Goal: Task Accomplishment & Management: Use online tool/utility

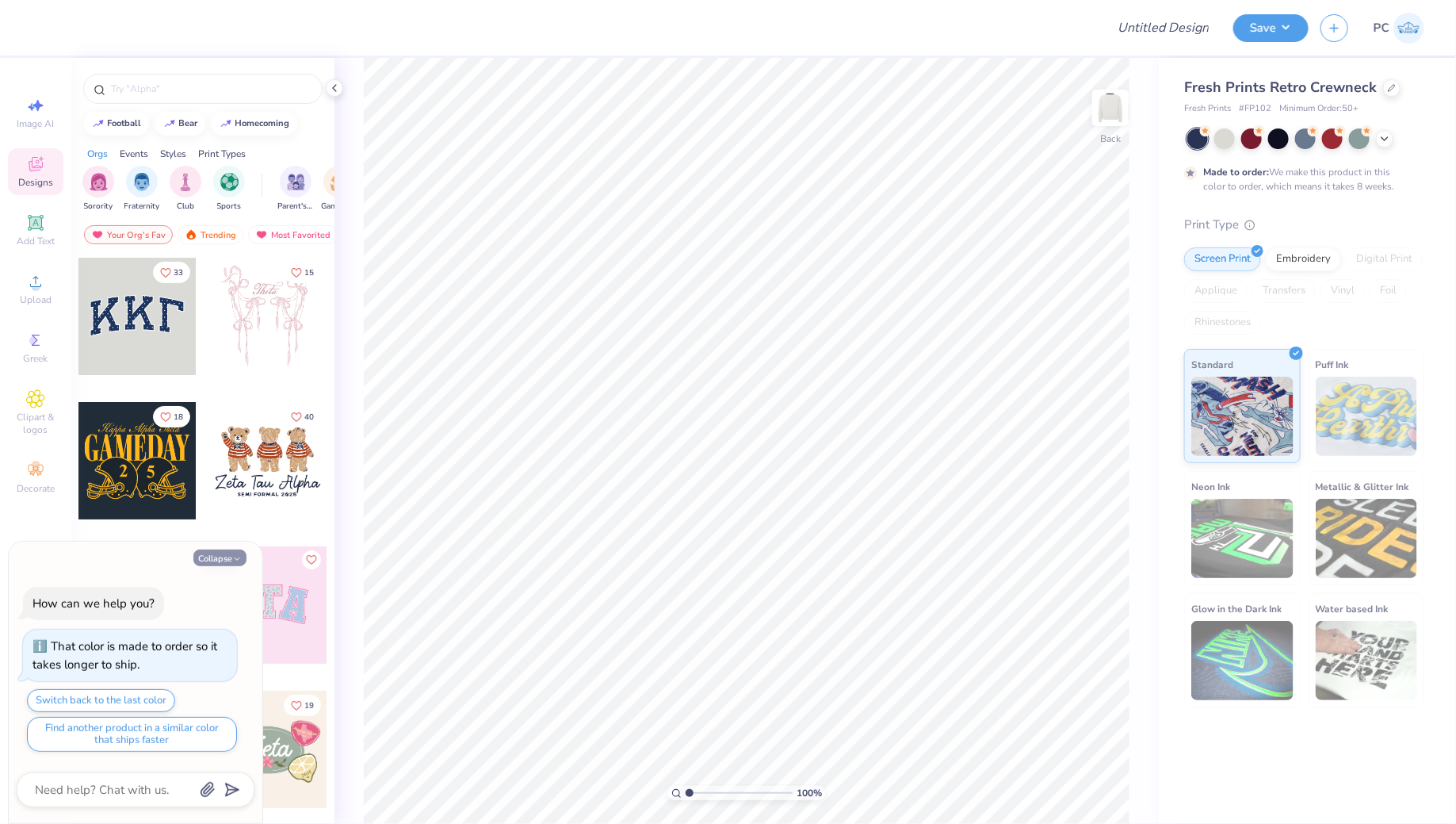
click at [208, 552] on button "Collapse" at bounding box center [219, 557] width 53 height 17
type textarea "x"
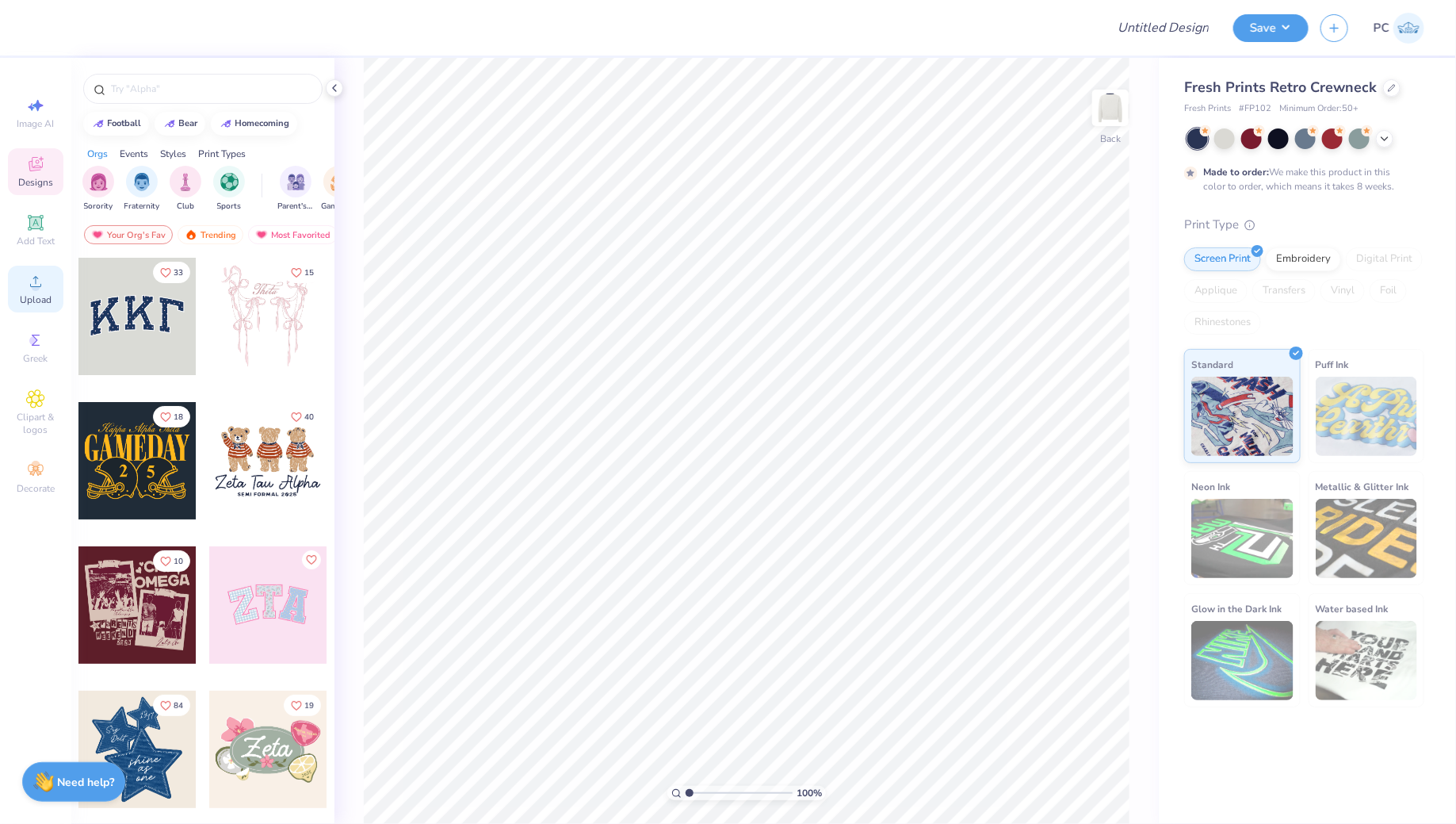
click at [28, 285] on icon at bounding box center [35, 281] width 19 height 19
click at [33, 283] on circle at bounding box center [36, 286] width 9 height 9
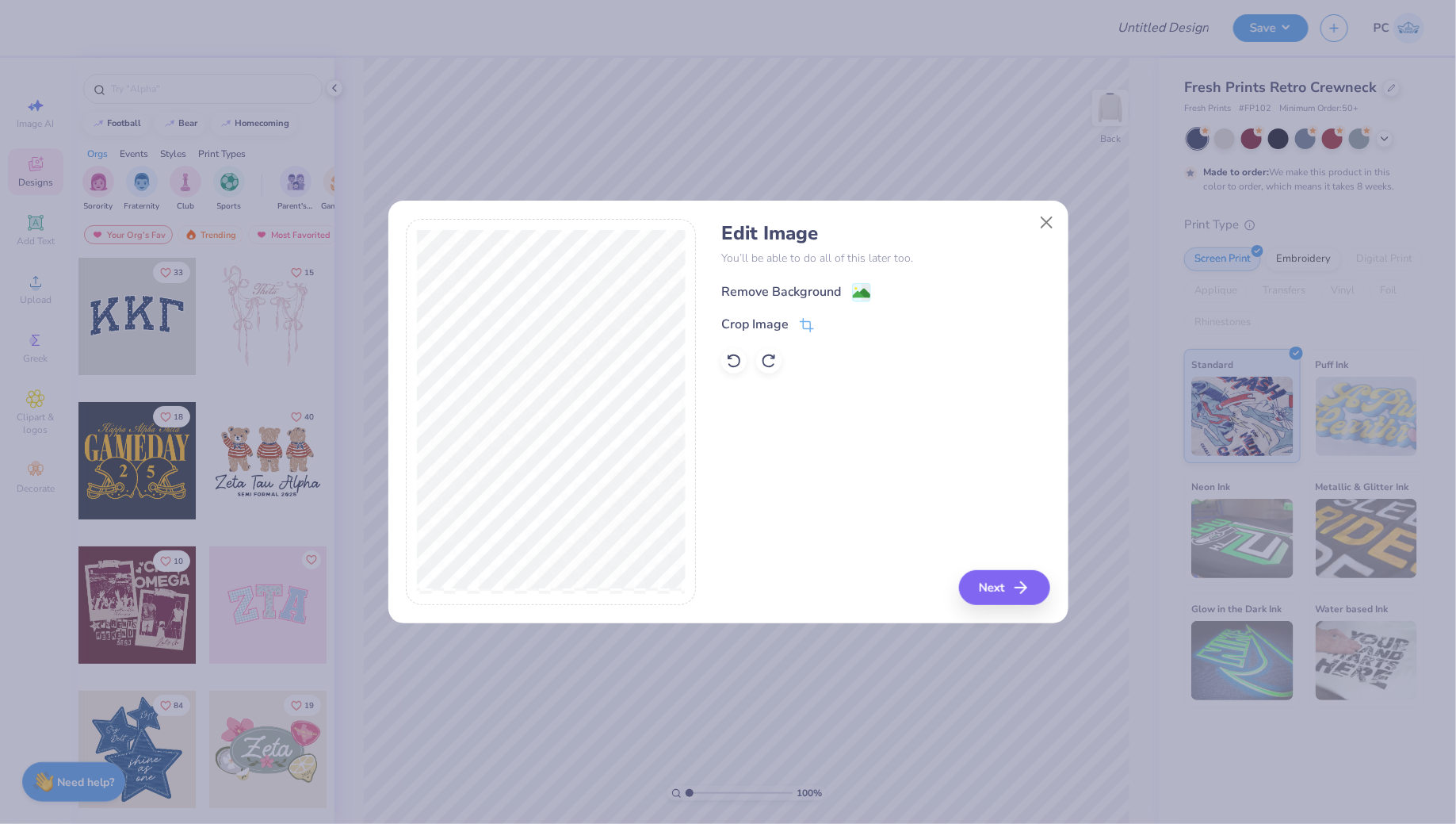
click at [859, 295] on image at bounding box center [860, 293] width 17 height 17
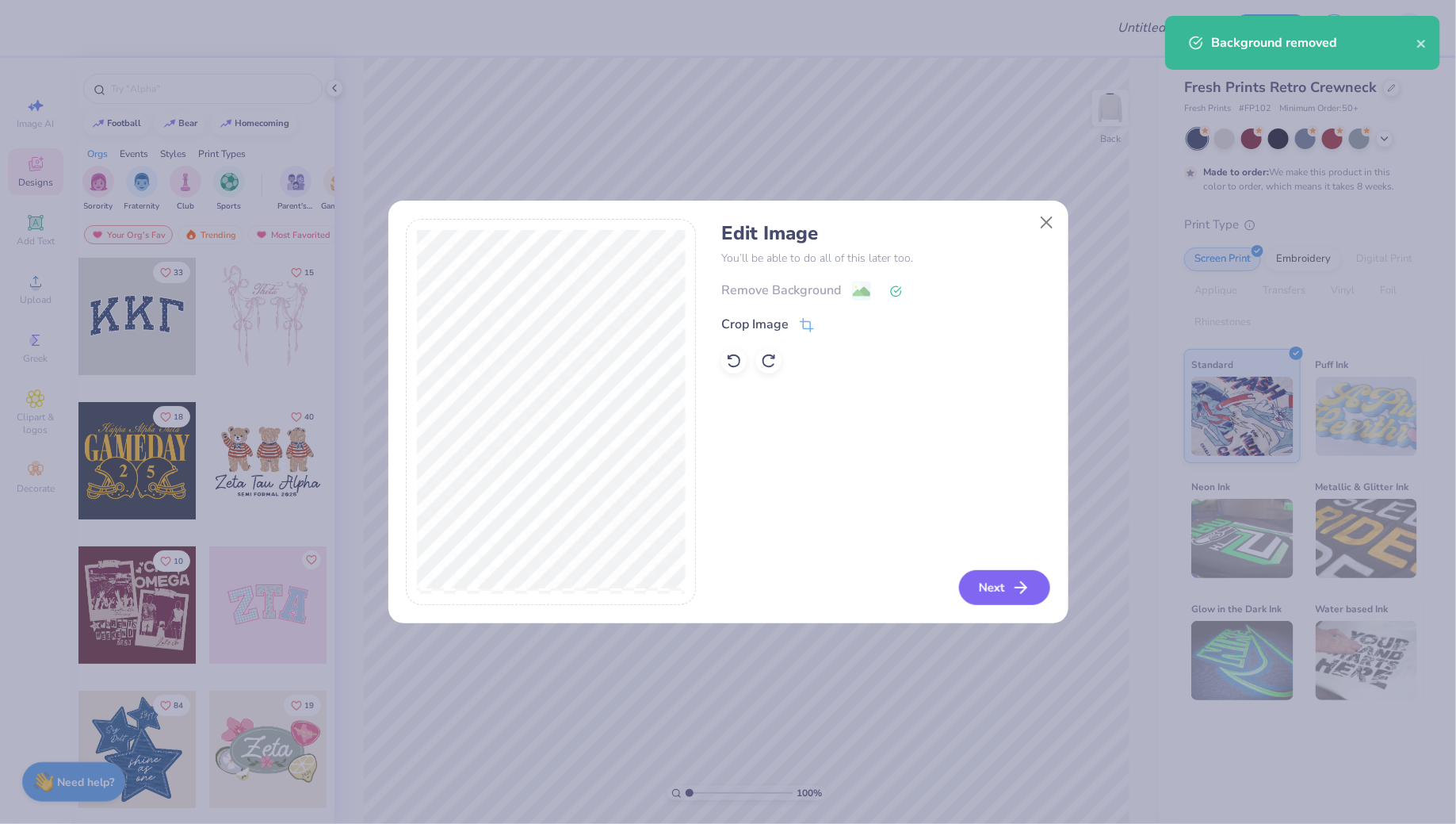
click at [1020, 583] on icon "button" at bounding box center [1020, 587] width 19 height 19
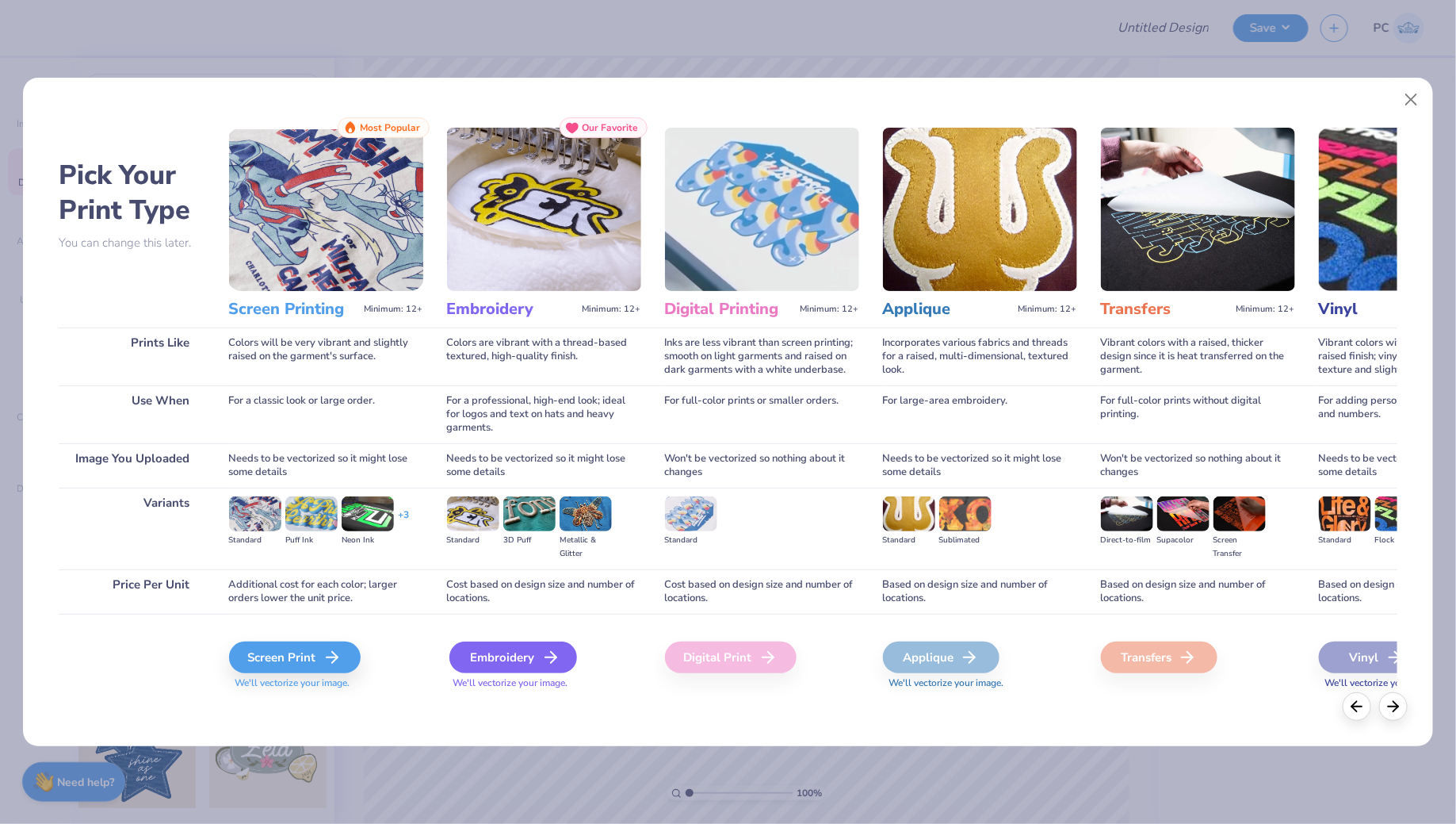
click at [546, 650] on icon at bounding box center [550, 657] width 19 height 19
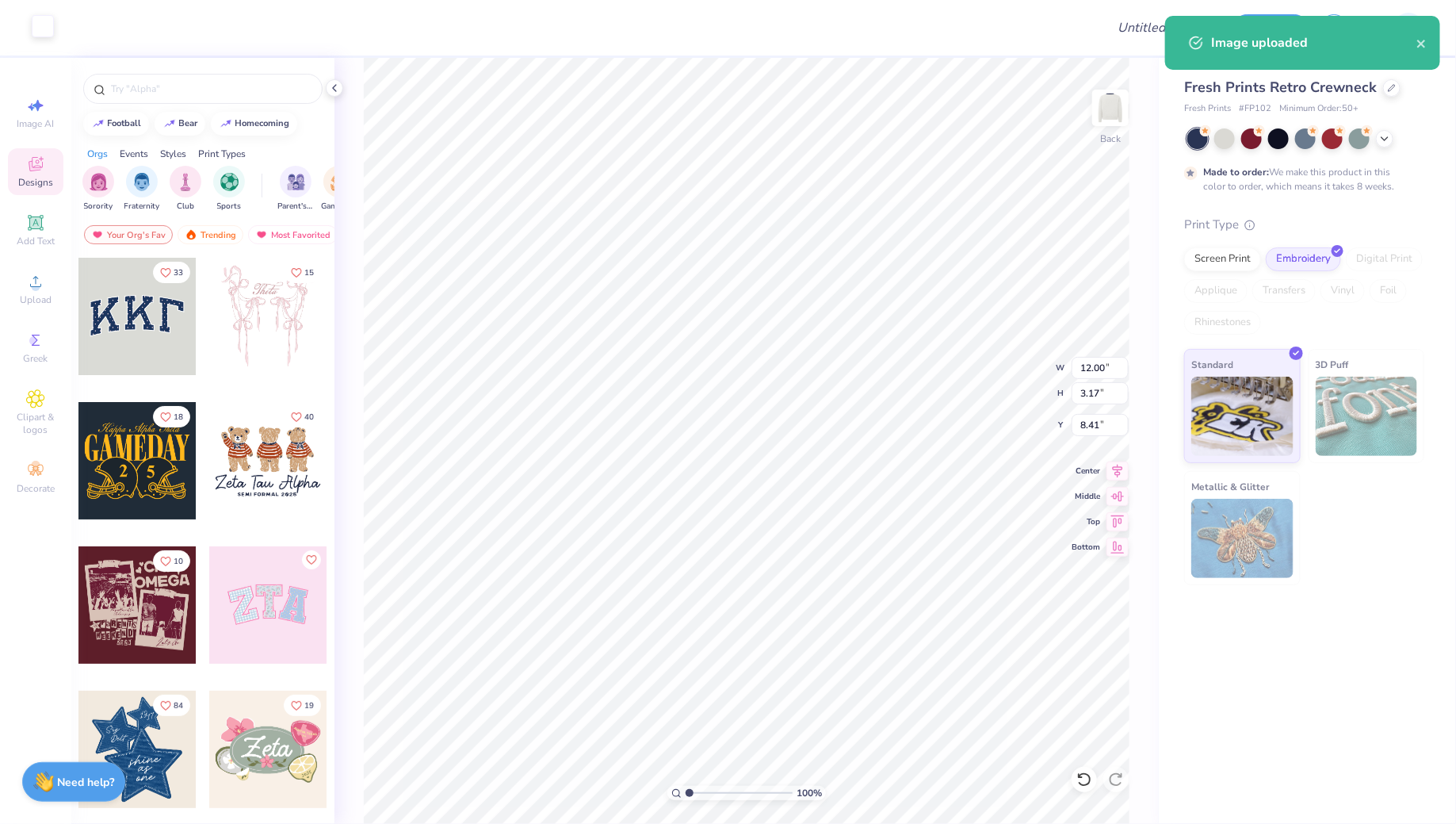
click at [51, 28] on div at bounding box center [42, 26] width 22 height 22
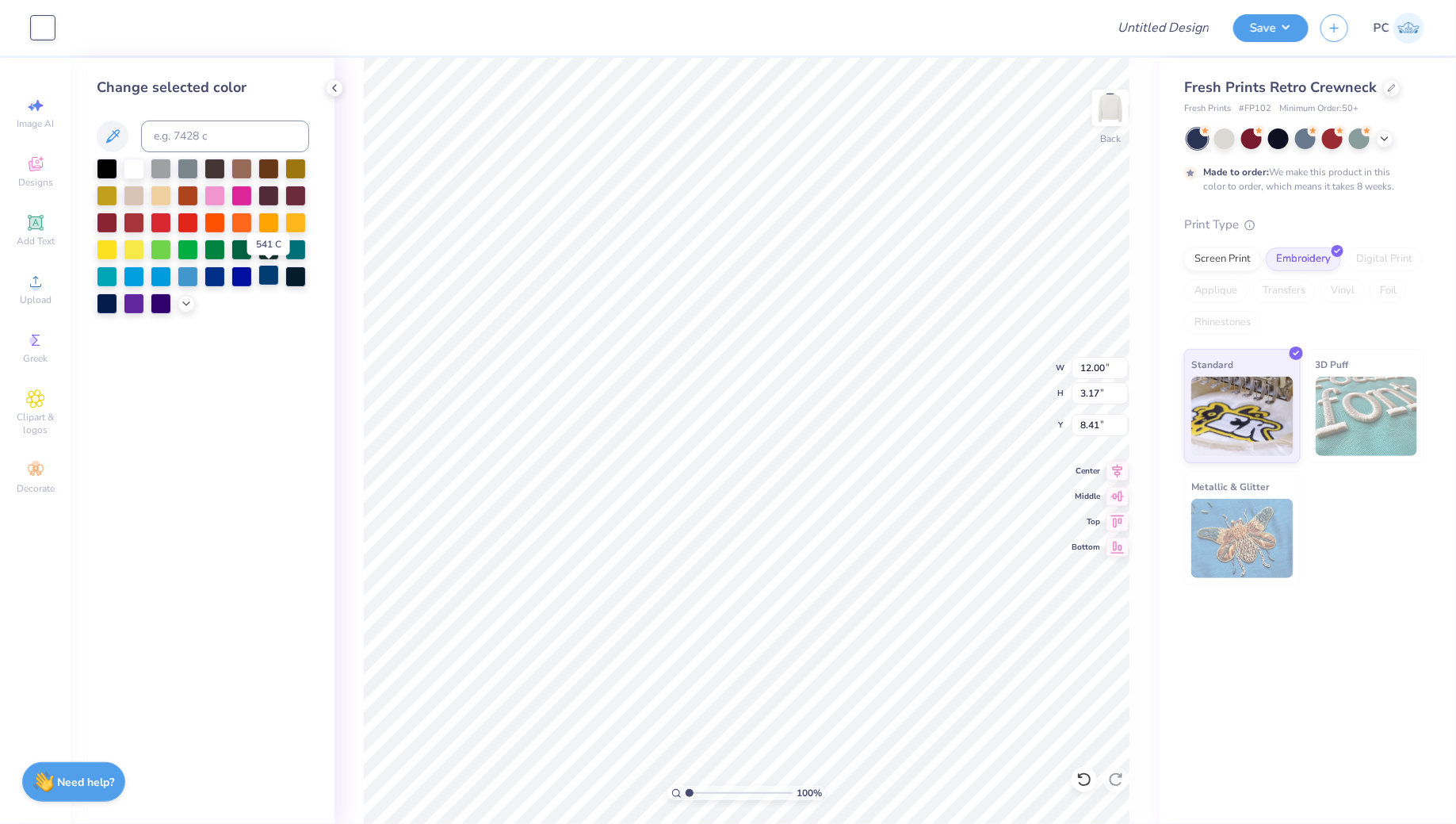
click at [261, 275] on div at bounding box center [268, 275] width 21 height 21
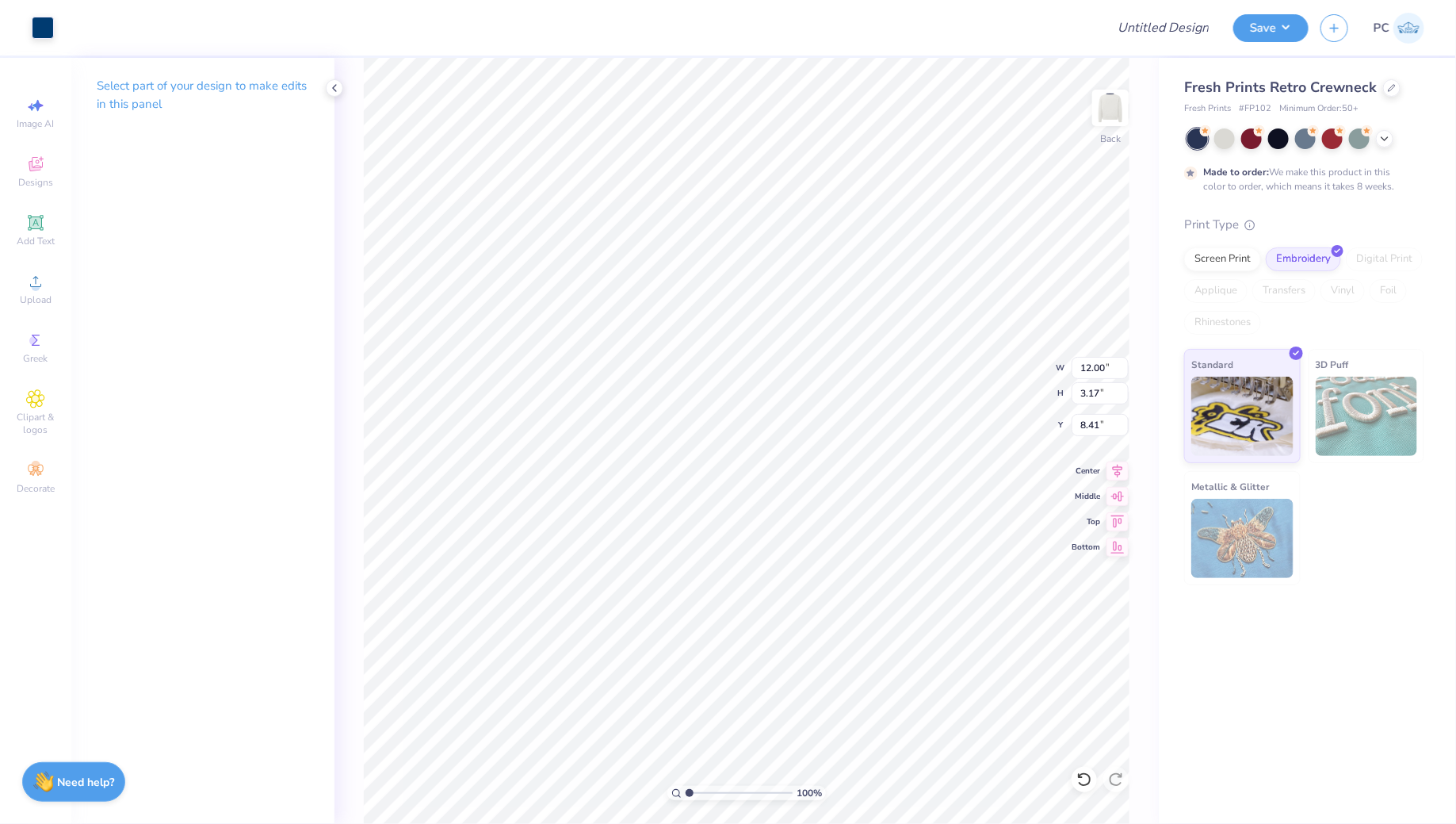
type input "1.85"
type input "1.75"
click at [1121, 469] on icon at bounding box center [1117, 468] width 22 height 19
click at [1105, 110] on img at bounding box center [1110, 107] width 63 height 64
click at [30, 288] on icon at bounding box center [35, 281] width 19 height 19
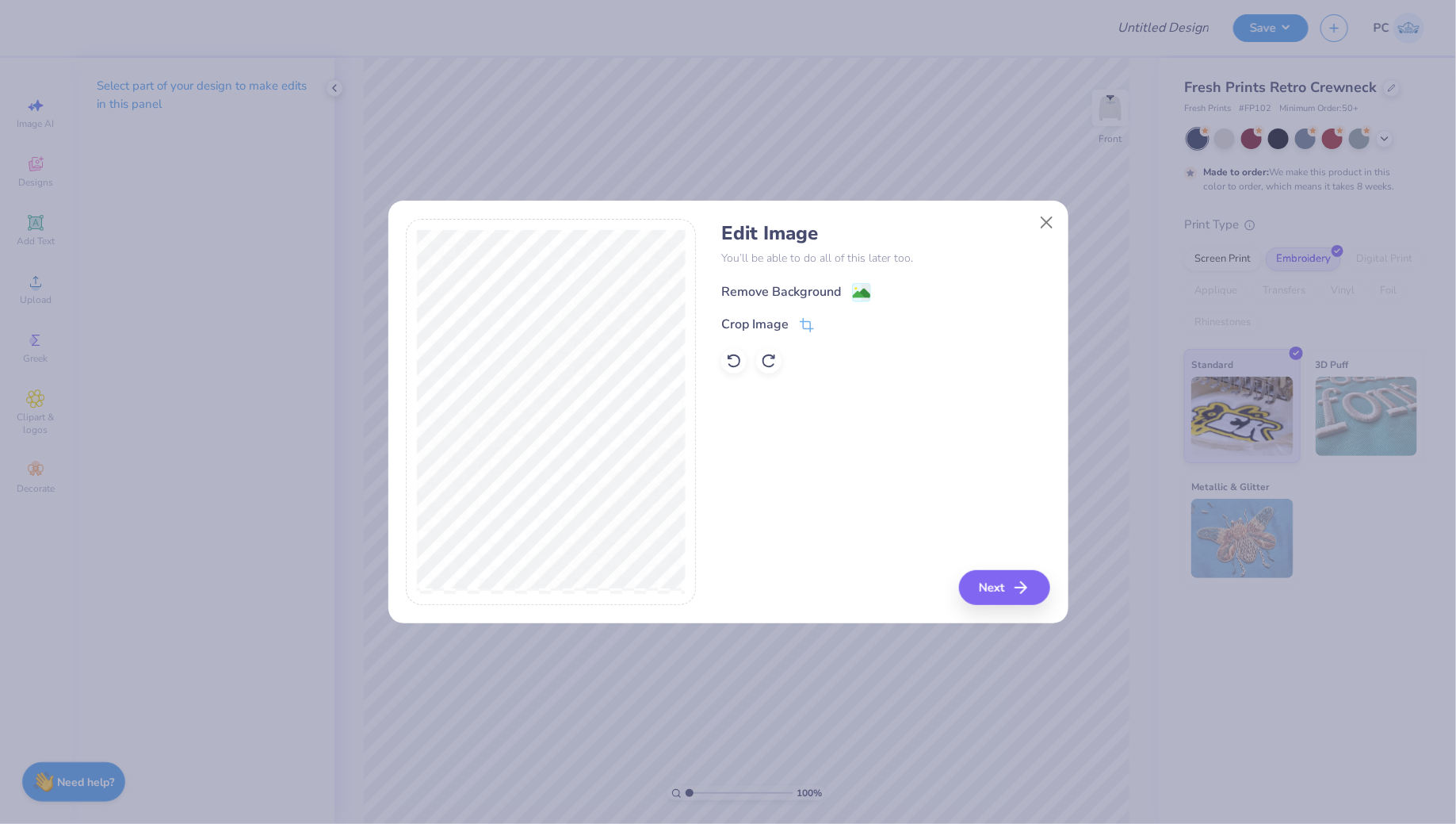
click at [867, 298] on image at bounding box center [860, 293] width 17 height 17
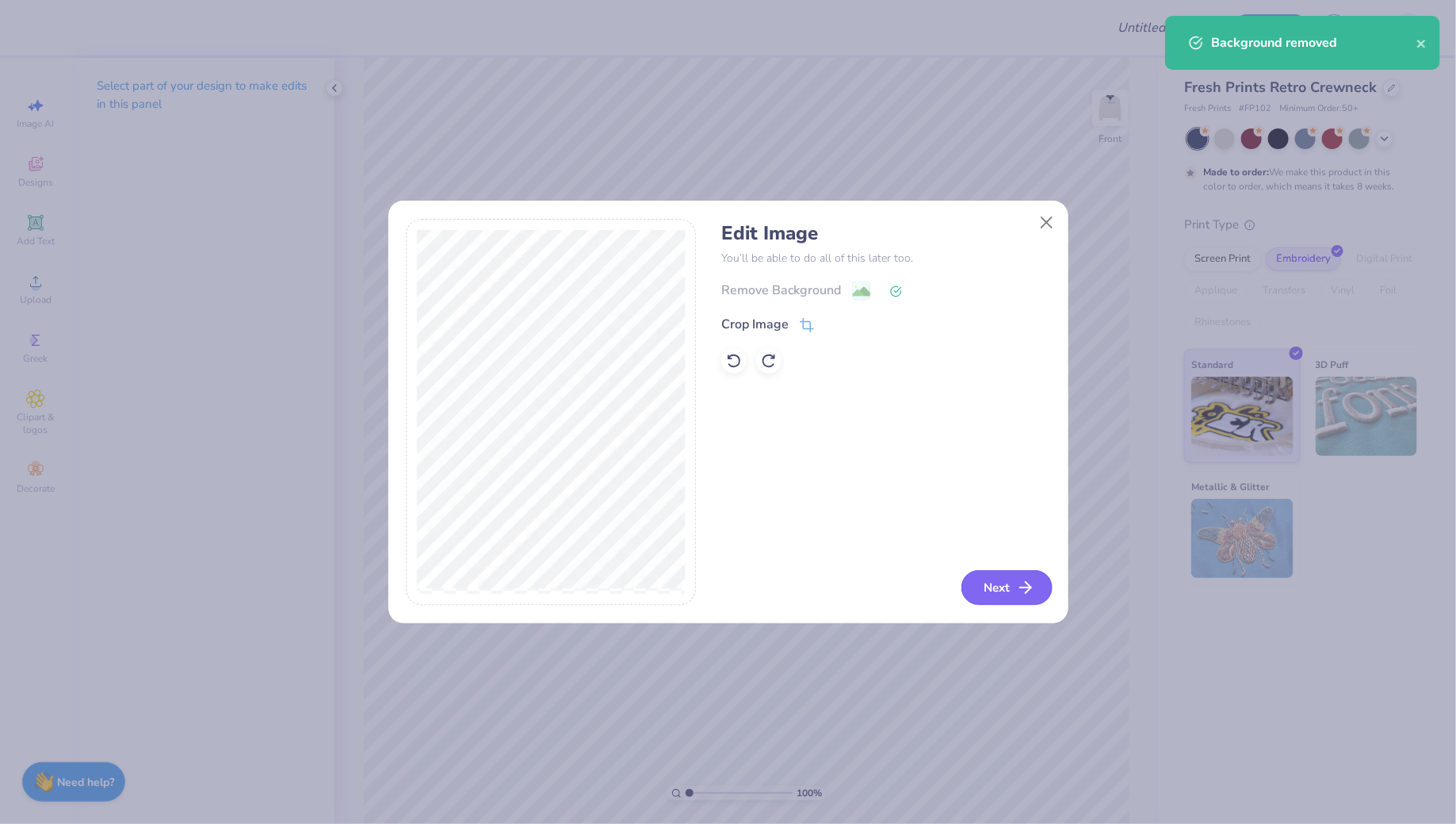
click at [995, 583] on button "Next" at bounding box center [1007, 587] width 91 height 35
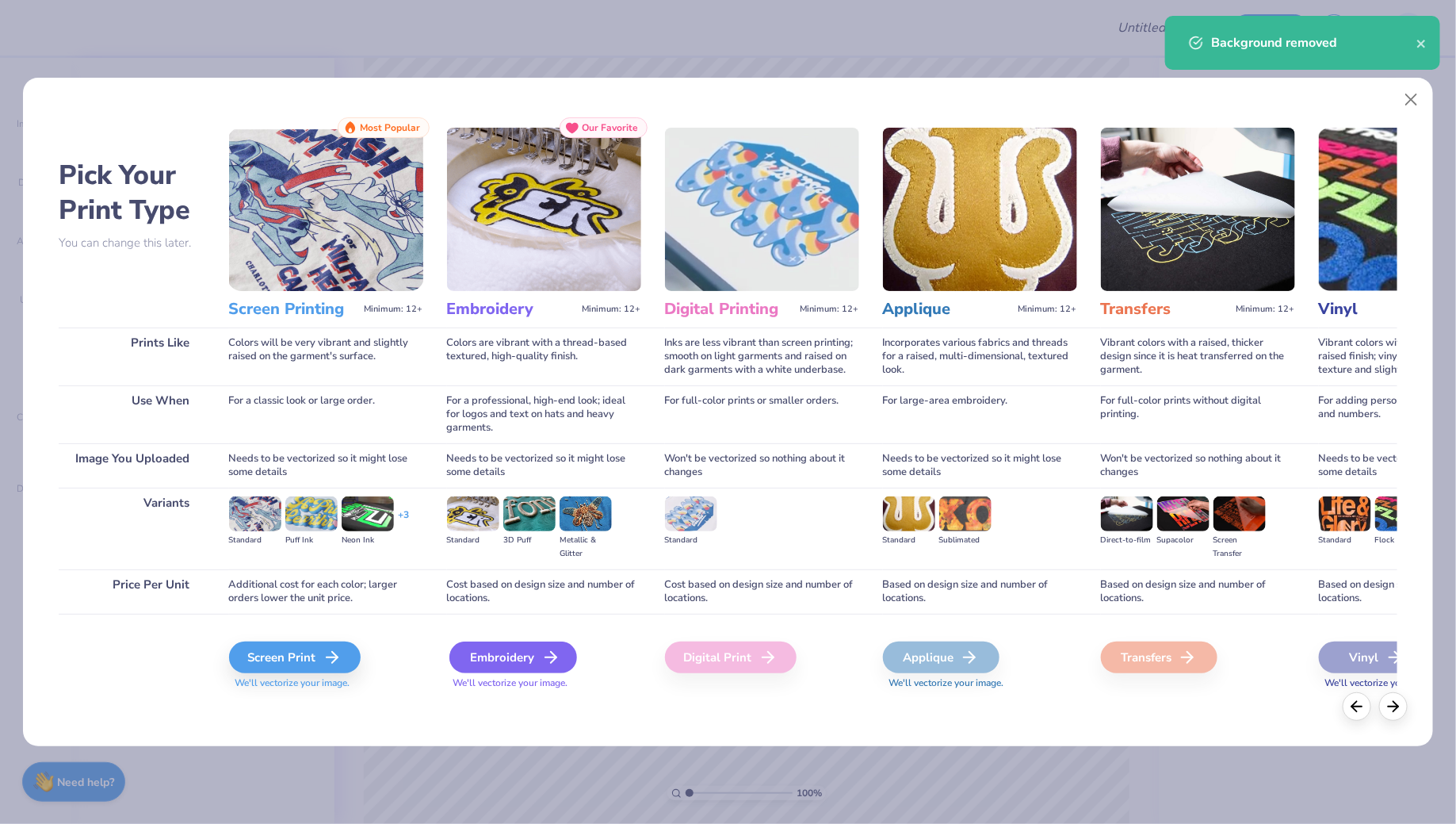
click at [527, 669] on div "Embroidery" at bounding box center [512, 657] width 128 height 31
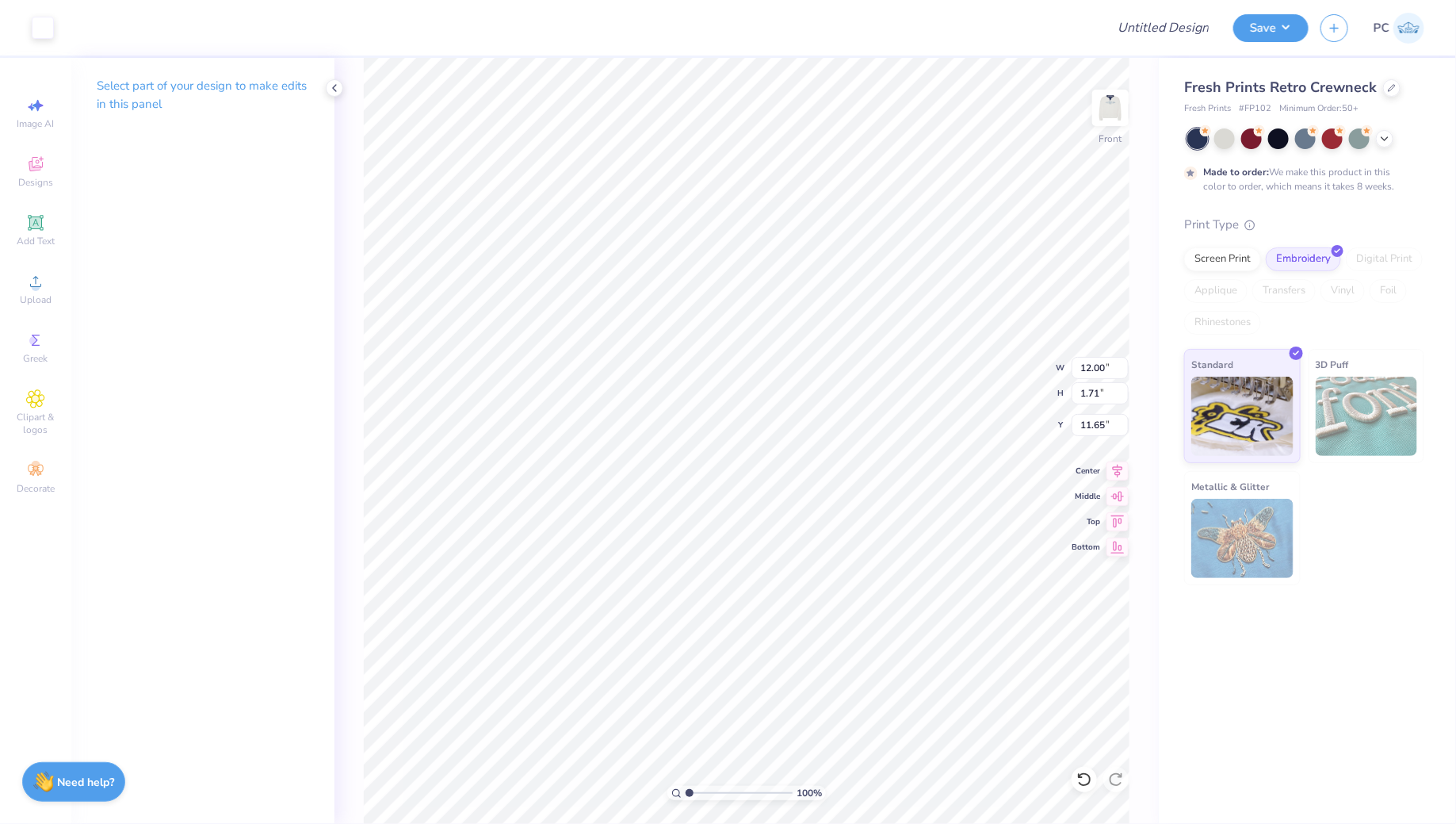
type input "18.99"
click at [43, 217] on icon at bounding box center [35, 222] width 15 height 15
type input "6.42"
type input "1.86"
type input "11.57"
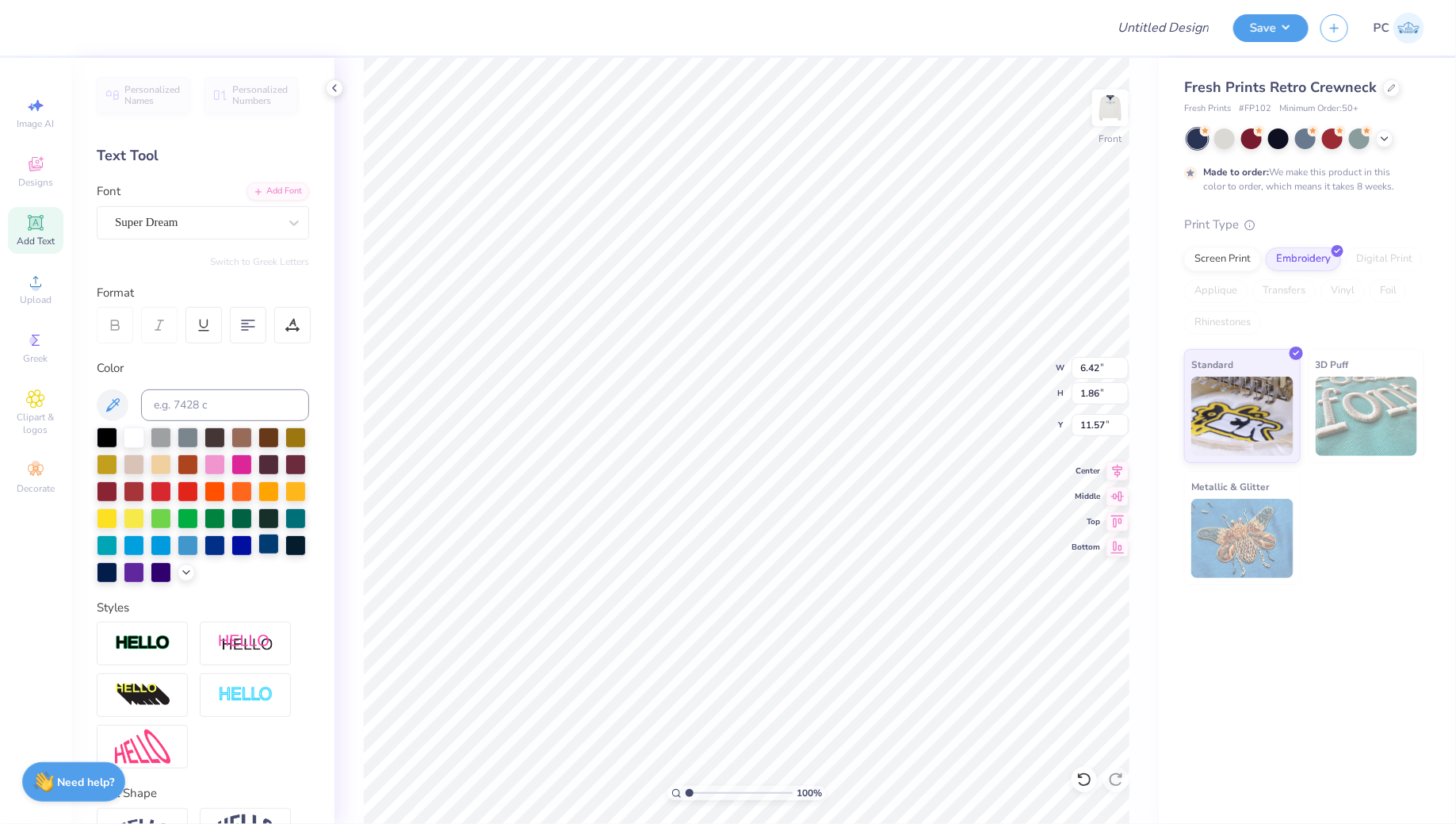
click at [271, 547] on div at bounding box center [268, 543] width 21 height 21
click at [45, 29] on div at bounding box center [42, 26] width 22 height 22
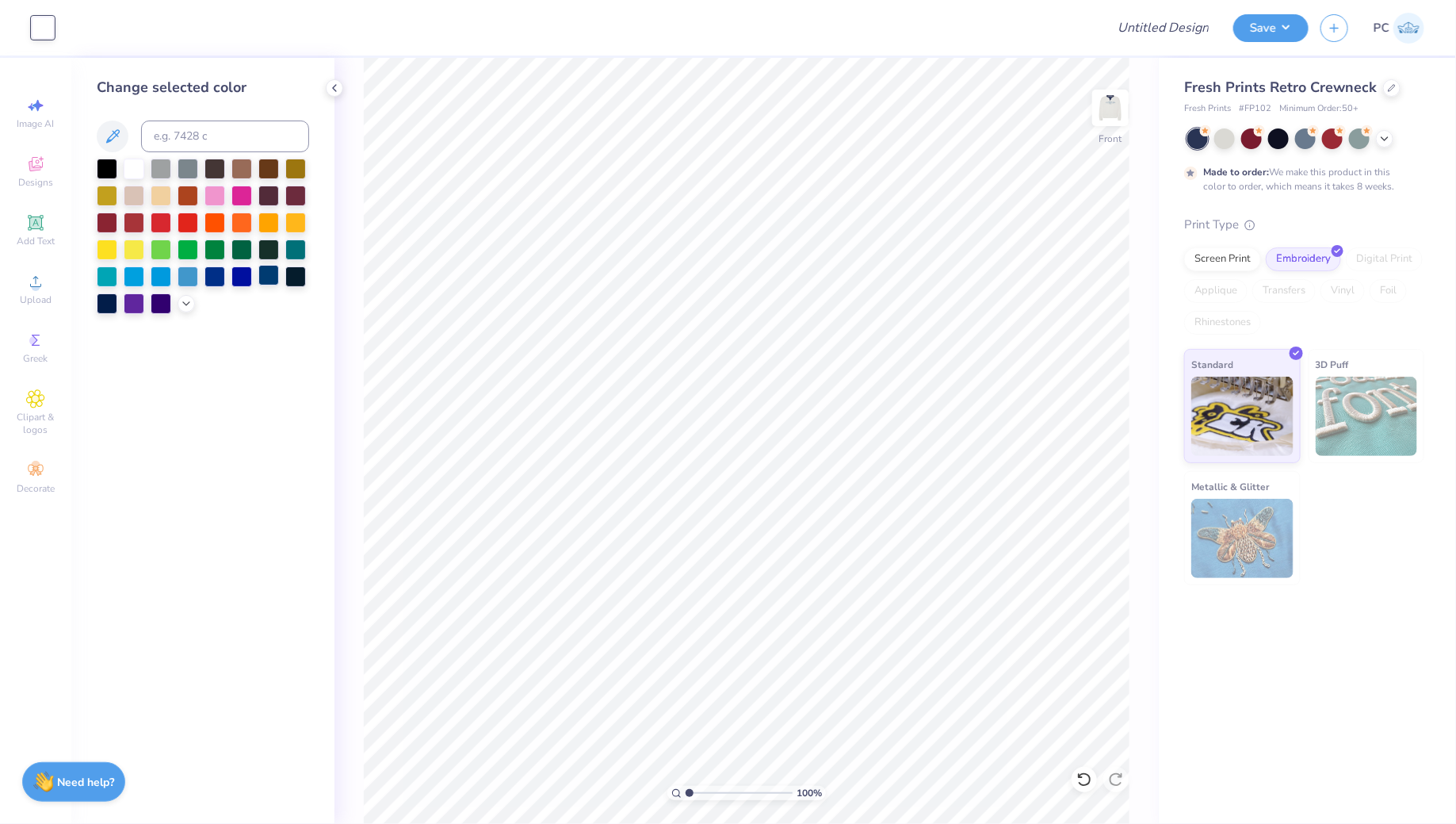
click at [268, 276] on div at bounding box center [268, 275] width 21 height 21
click at [1115, 106] on img at bounding box center [1110, 107] width 63 height 64
click at [1221, 247] on div "Screen Print" at bounding box center [1223, 257] width 77 height 24
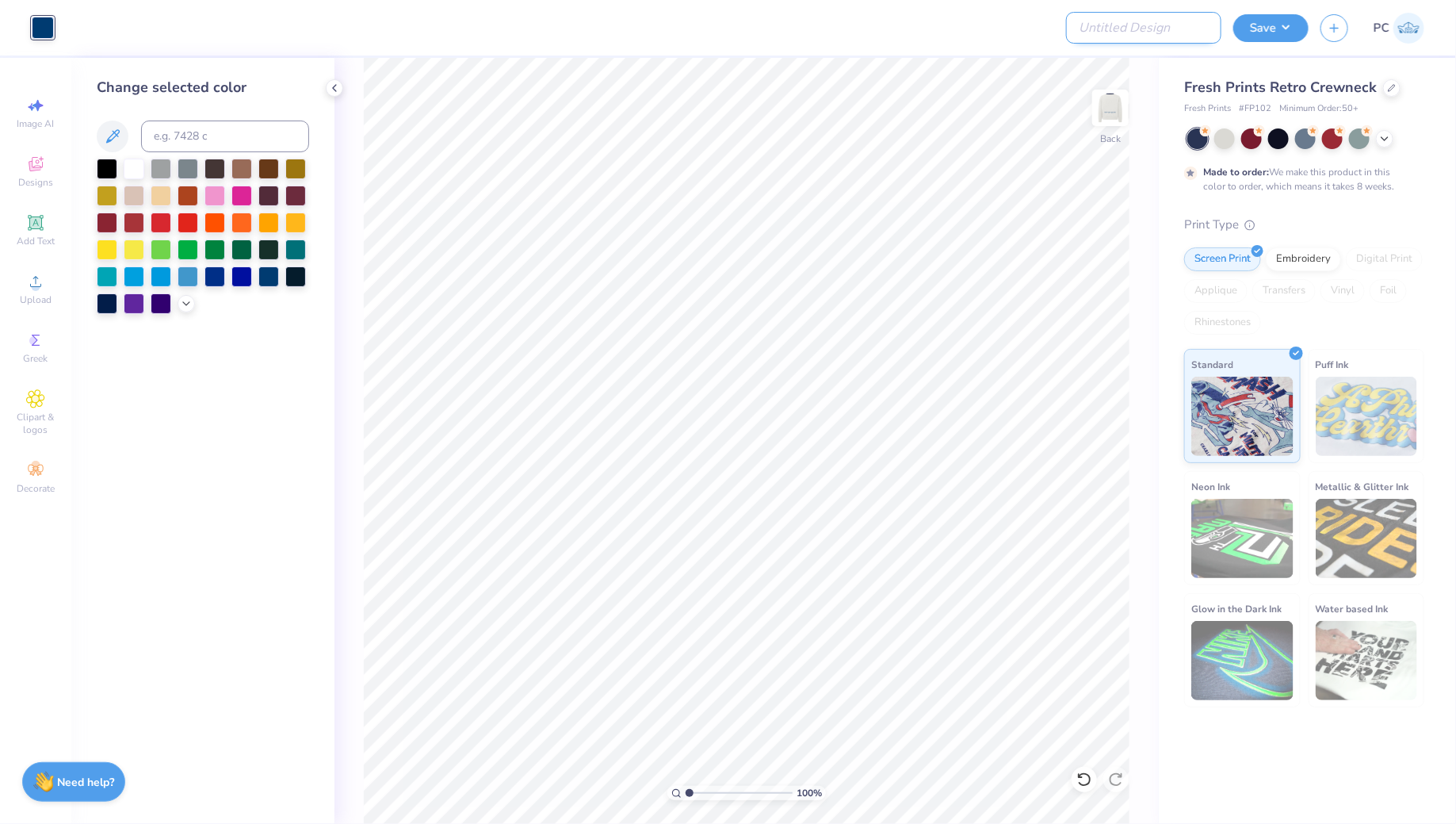
click at [1137, 32] on input "Design Title" at bounding box center [1144, 27] width 156 height 31
type input "JSU- Merch"
click at [1273, 24] on button "Save" at bounding box center [1271, 25] width 75 height 28
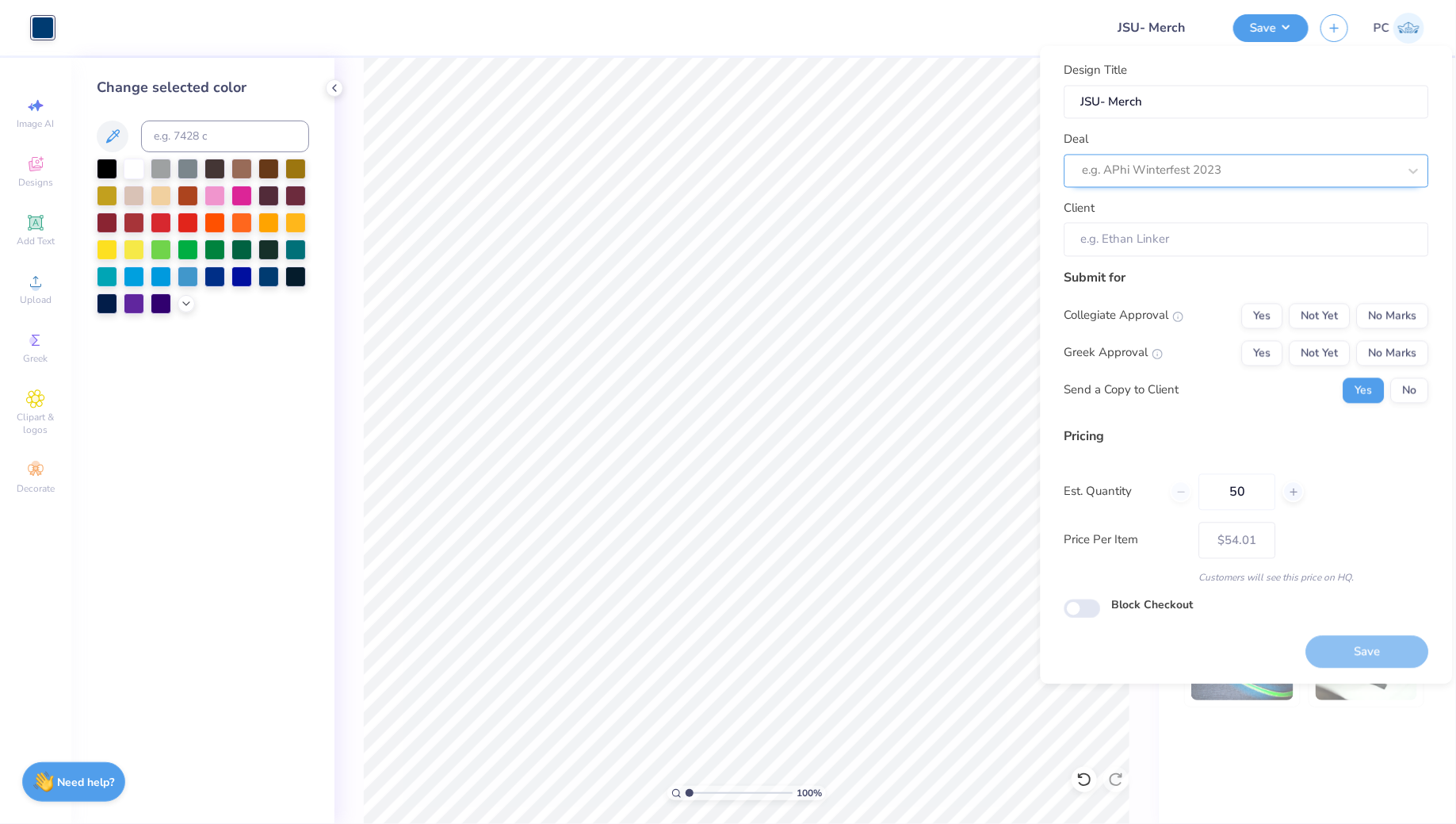
click at [1247, 160] on div at bounding box center [1240, 171] width 316 height 21
type input "J"
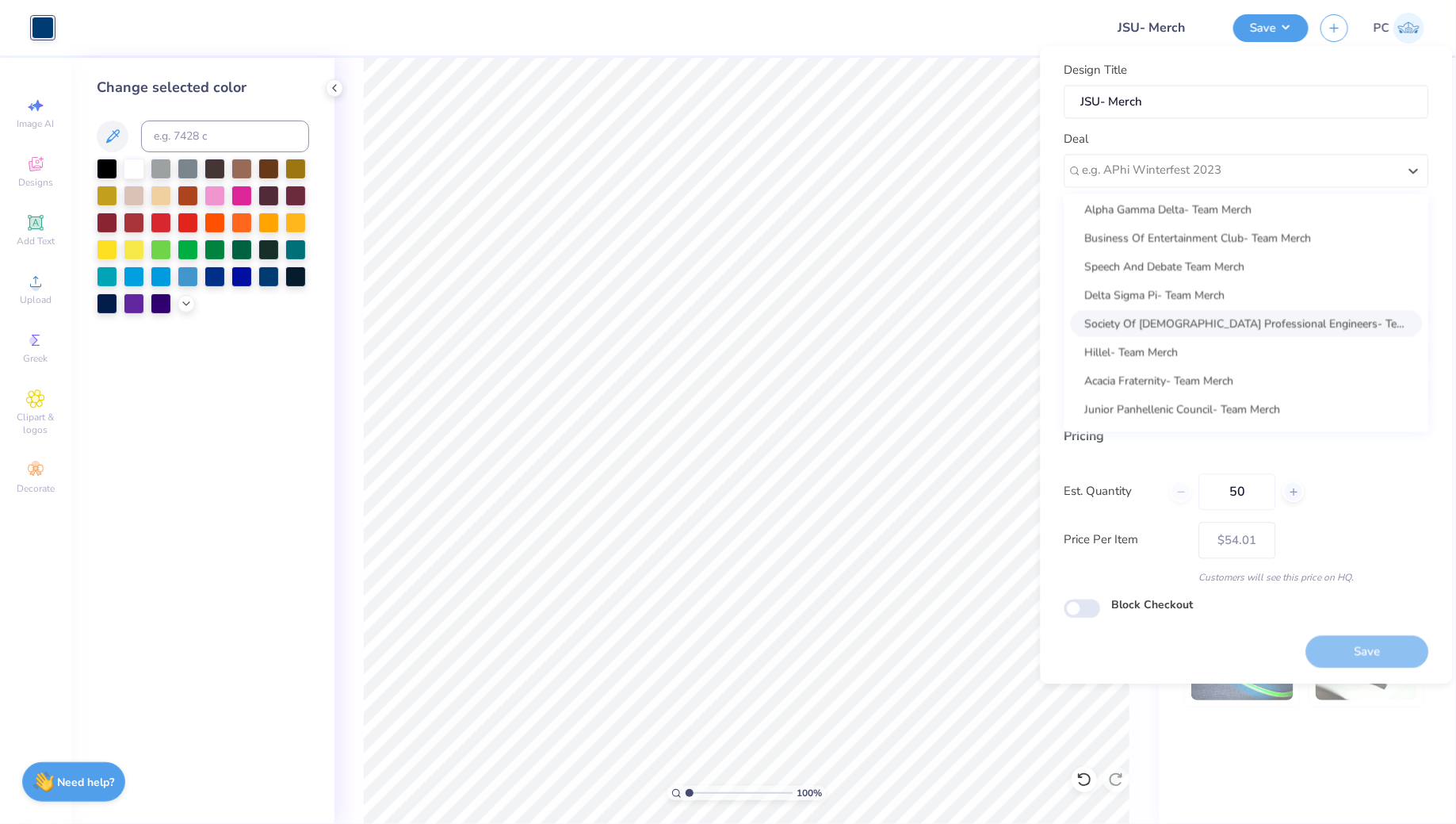
scroll to position [486, 0]
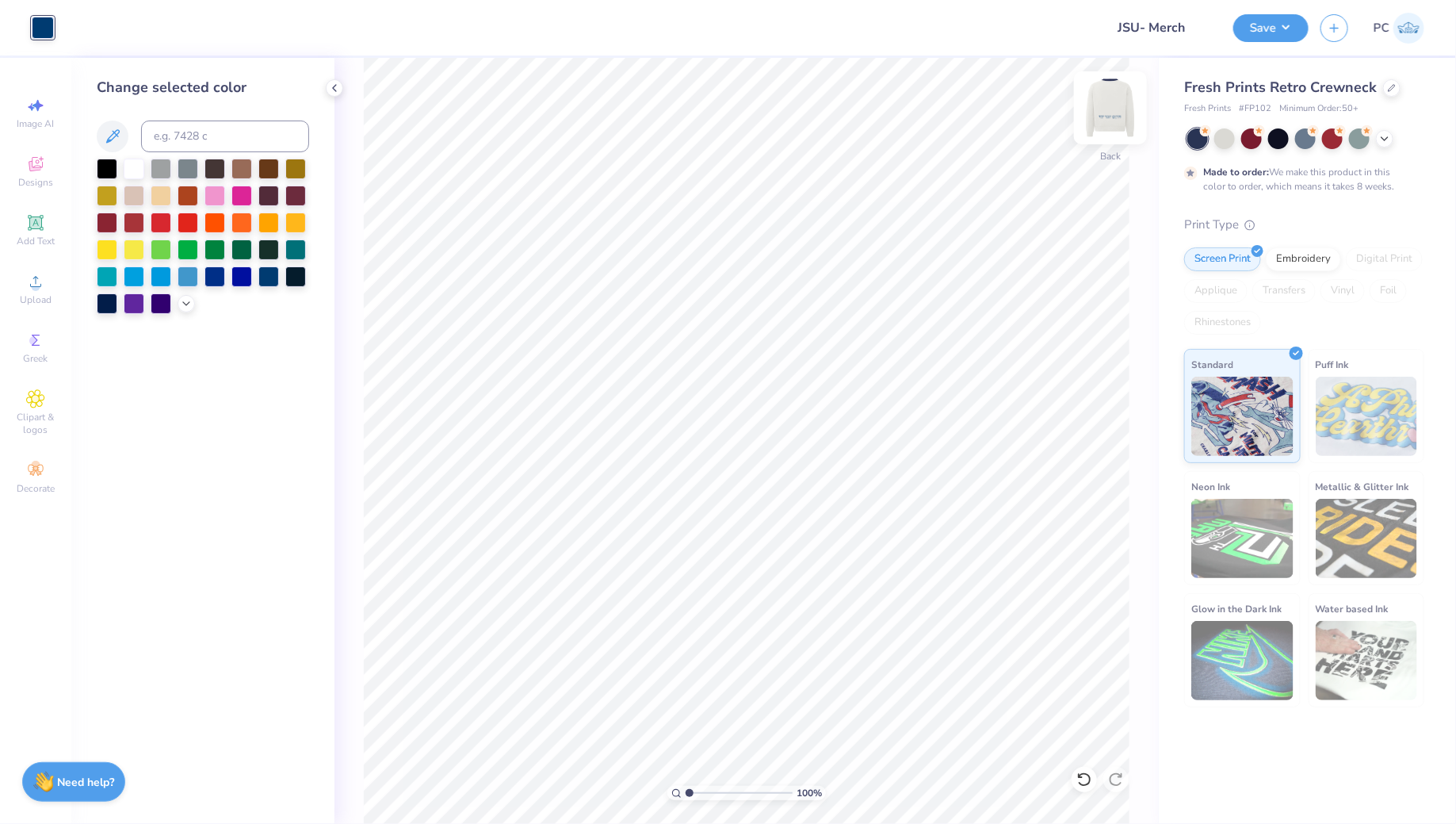
click at [1115, 94] on img at bounding box center [1110, 107] width 63 height 64
click at [1393, 133] on div at bounding box center [1305, 139] width 237 height 21
click at [1384, 137] on polyline at bounding box center [1384, 138] width 6 height 4
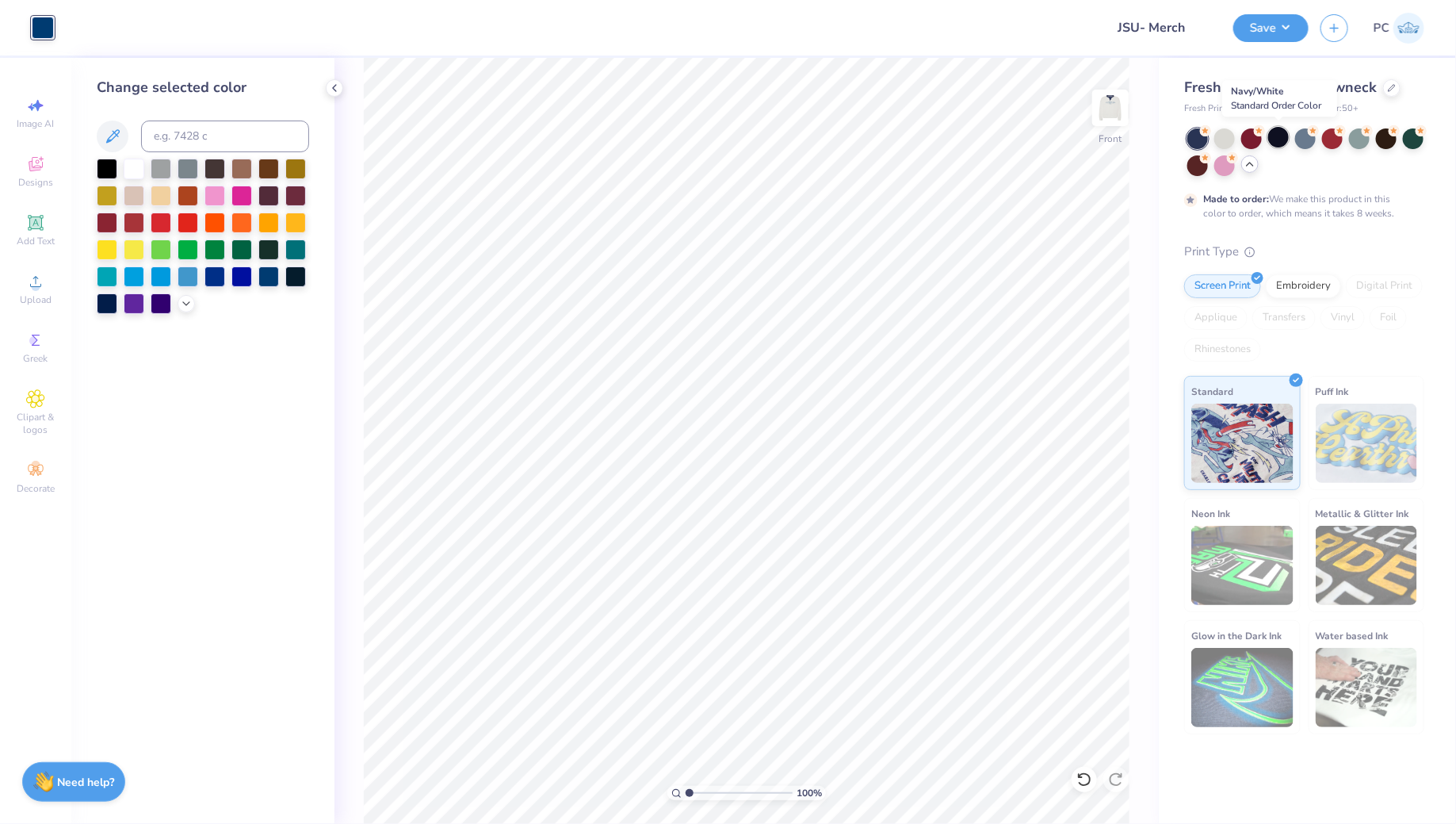
click at [1273, 140] on div at bounding box center [1278, 137] width 21 height 21
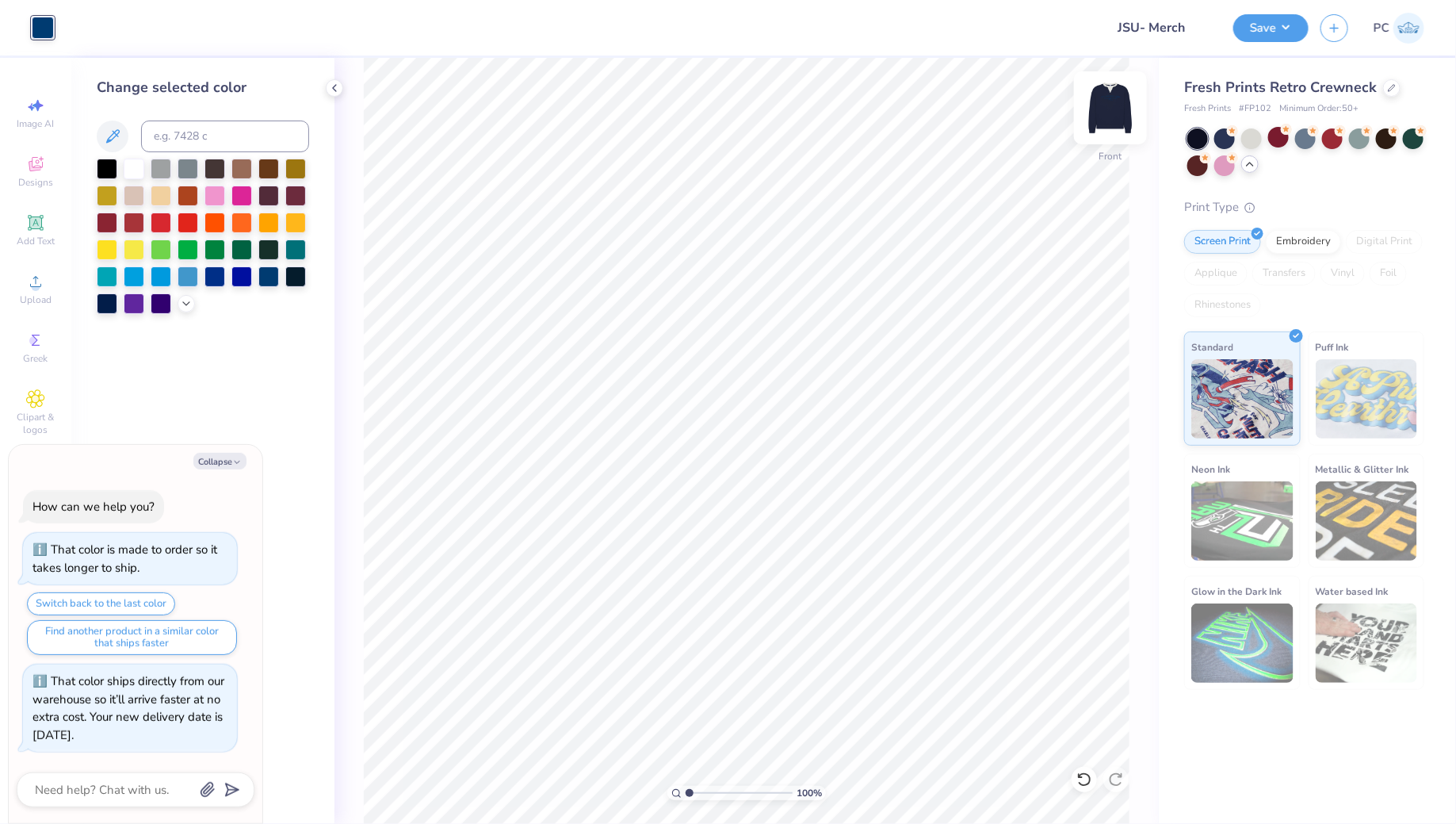
click at [1107, 104] on img at bounding box center [1110, 107] width 63 height 64
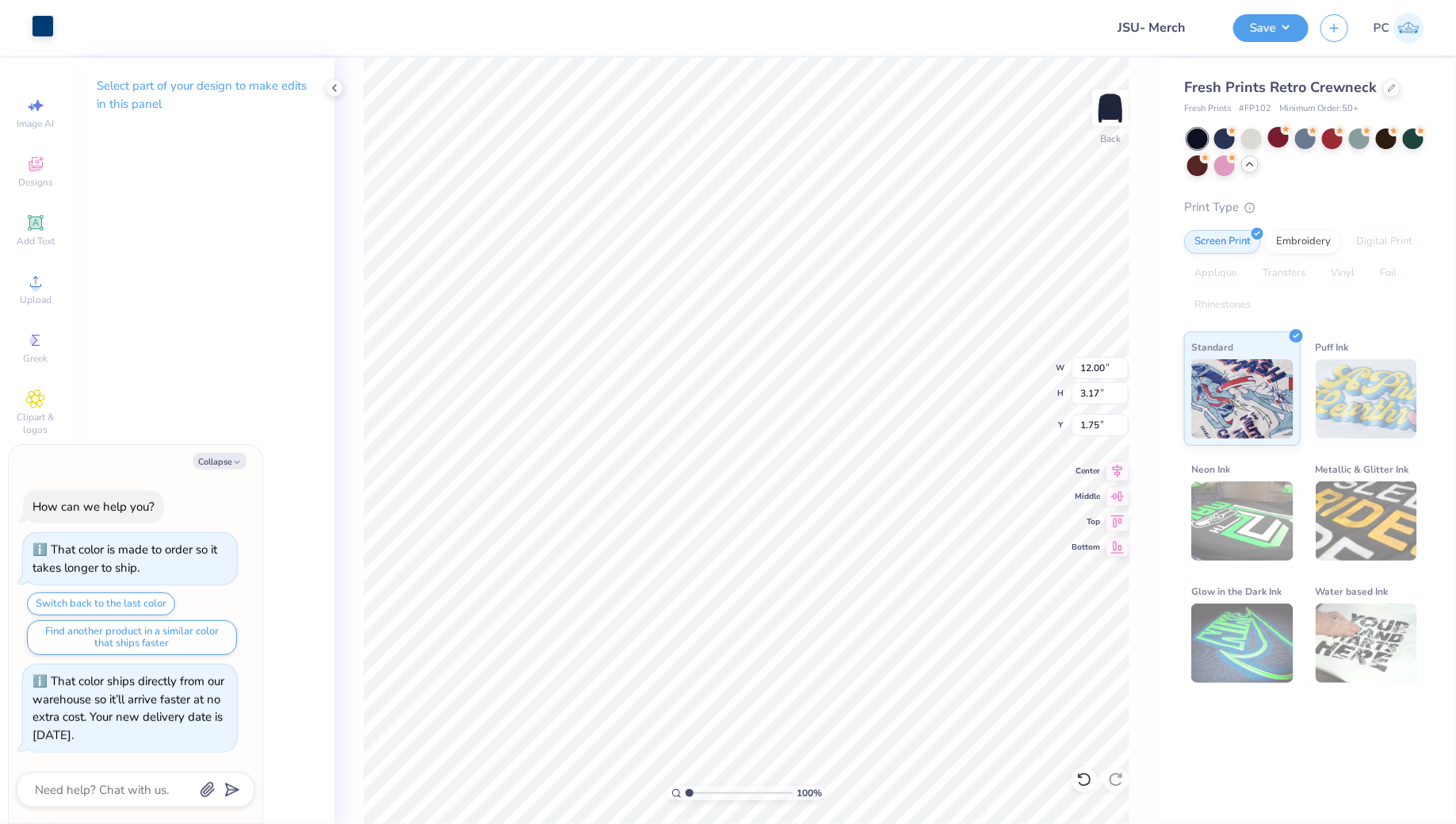
click at [38, 21] on div at bounding box center [42, 26] width 22 height 22
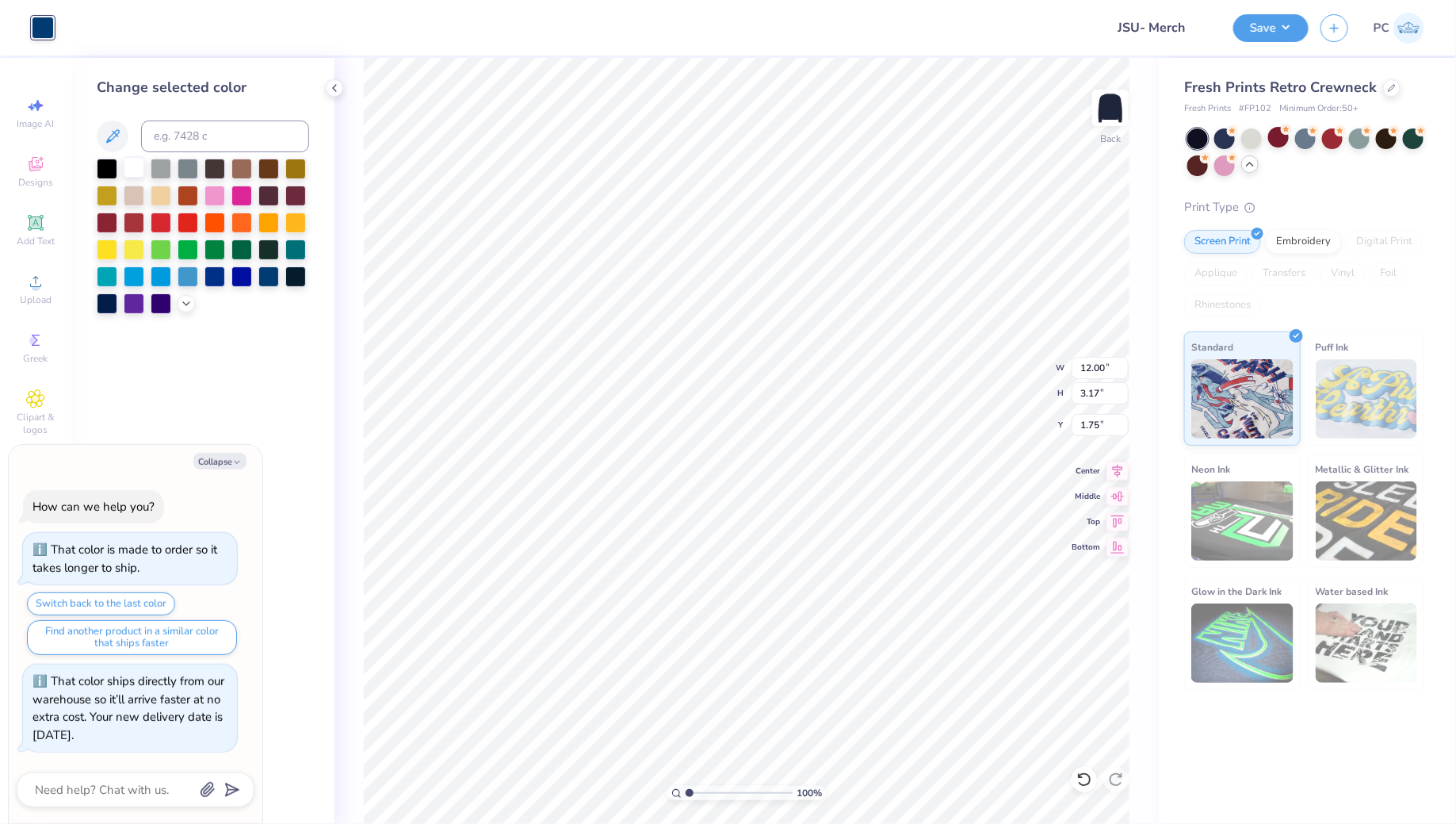
click at [133, 161] on div at bounding box center [133, 166] width 21 height 21
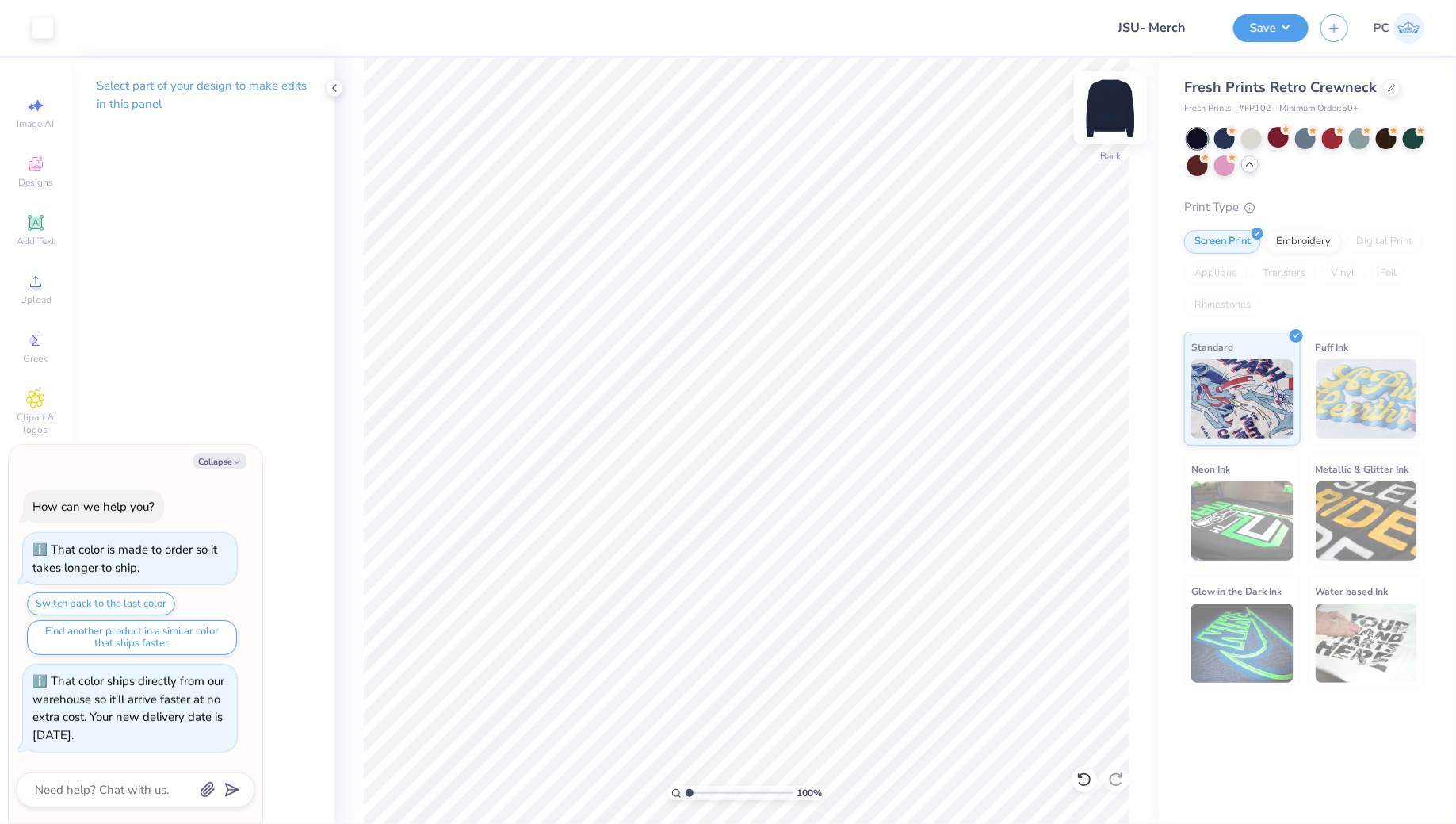
click at [1084, 128] on img at bounding box center [1110, 107] width 63 height 64
click at [38, 17] on div at bounding box center [42, 26] width 22 height 22
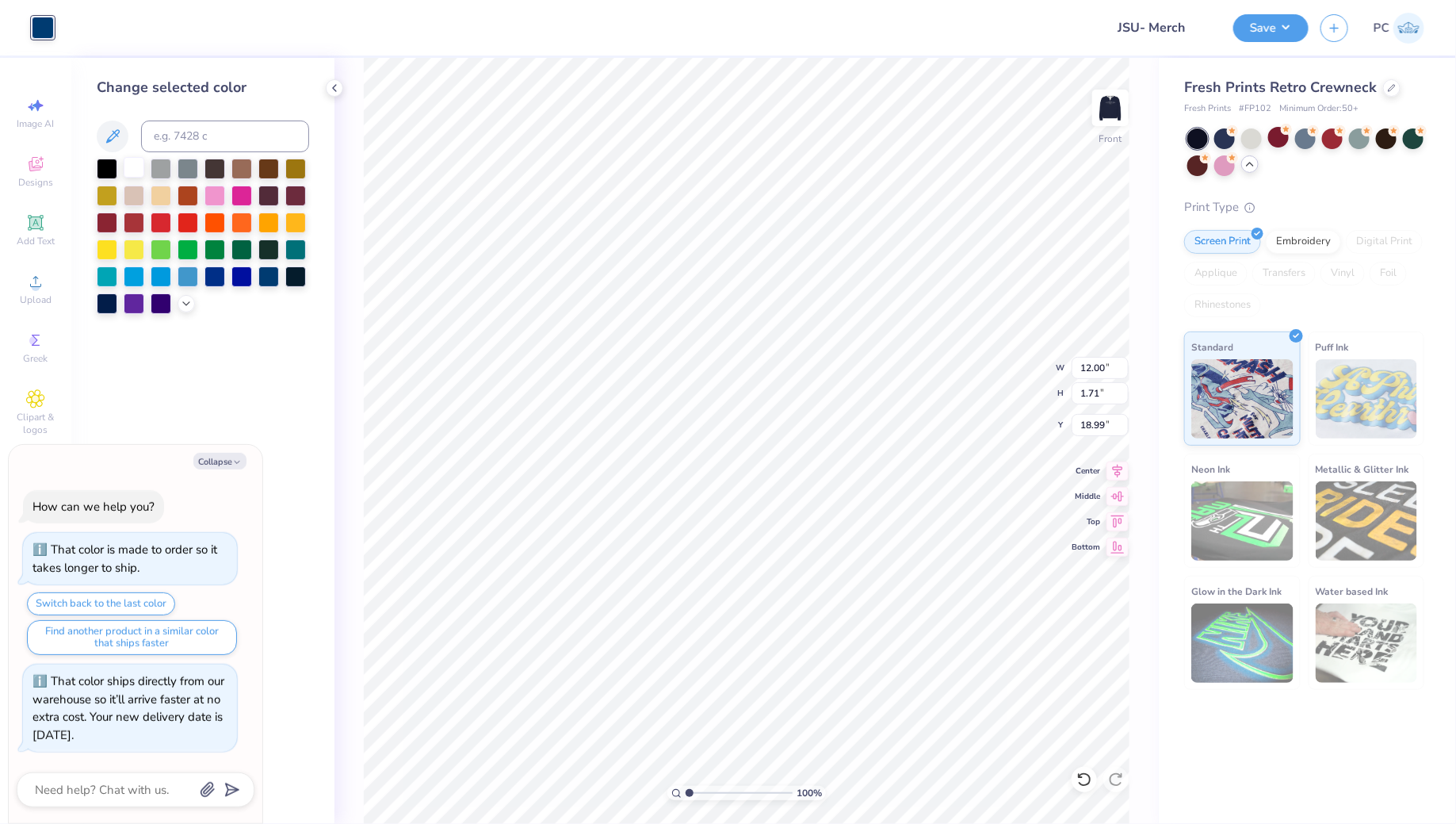
click at [131, 167] on div at bounding box center [133, 166] width 21 height 21
click at [1115, 106] on img at bounding box center [1110, 107] width 63 height 64
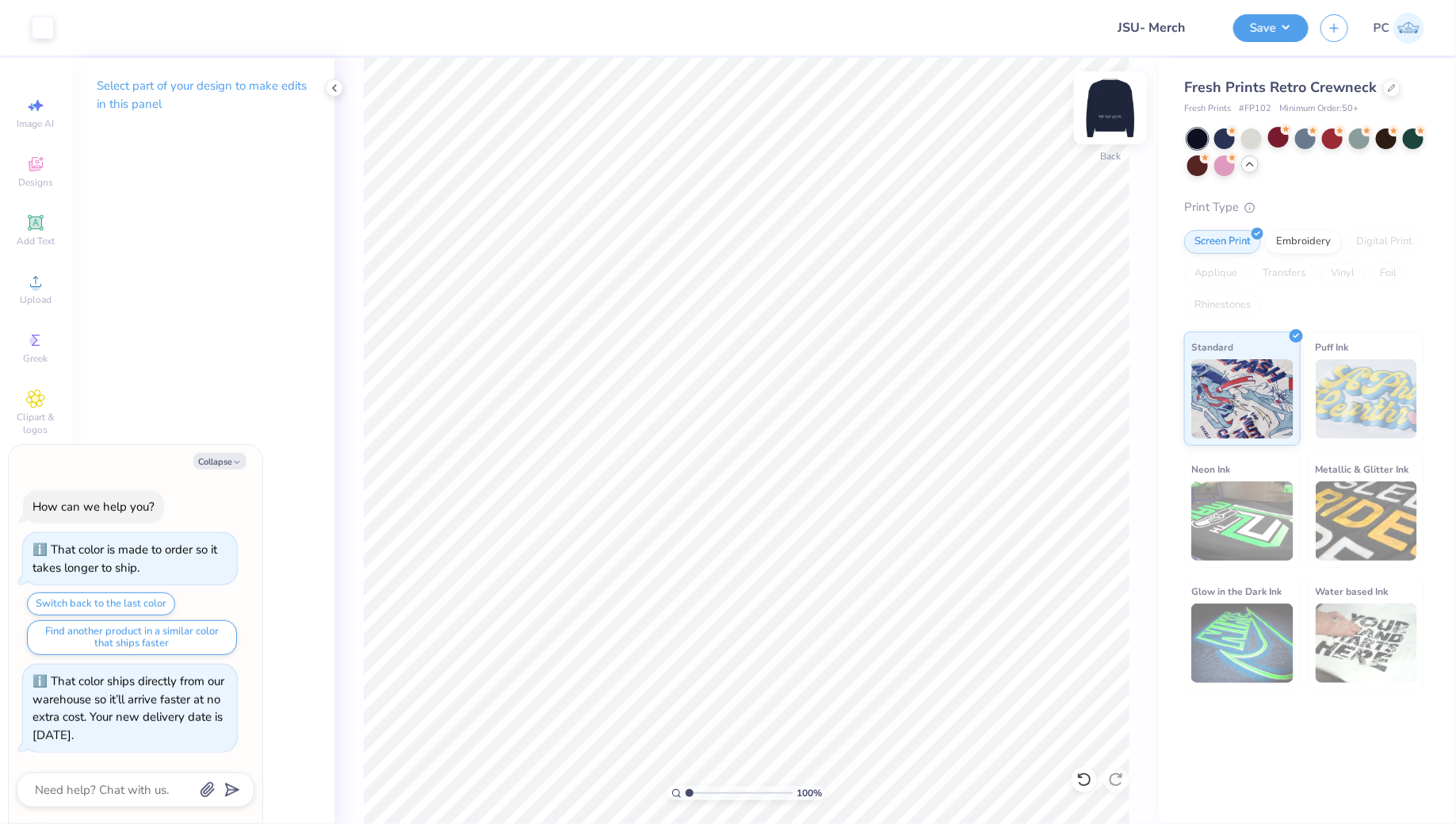
click at [1116, 114] on img at bounding box center [1110, 107] width 63 height 64
click at [1388, 89] on icon at bounding box center [1391, 86] width 6 height 6
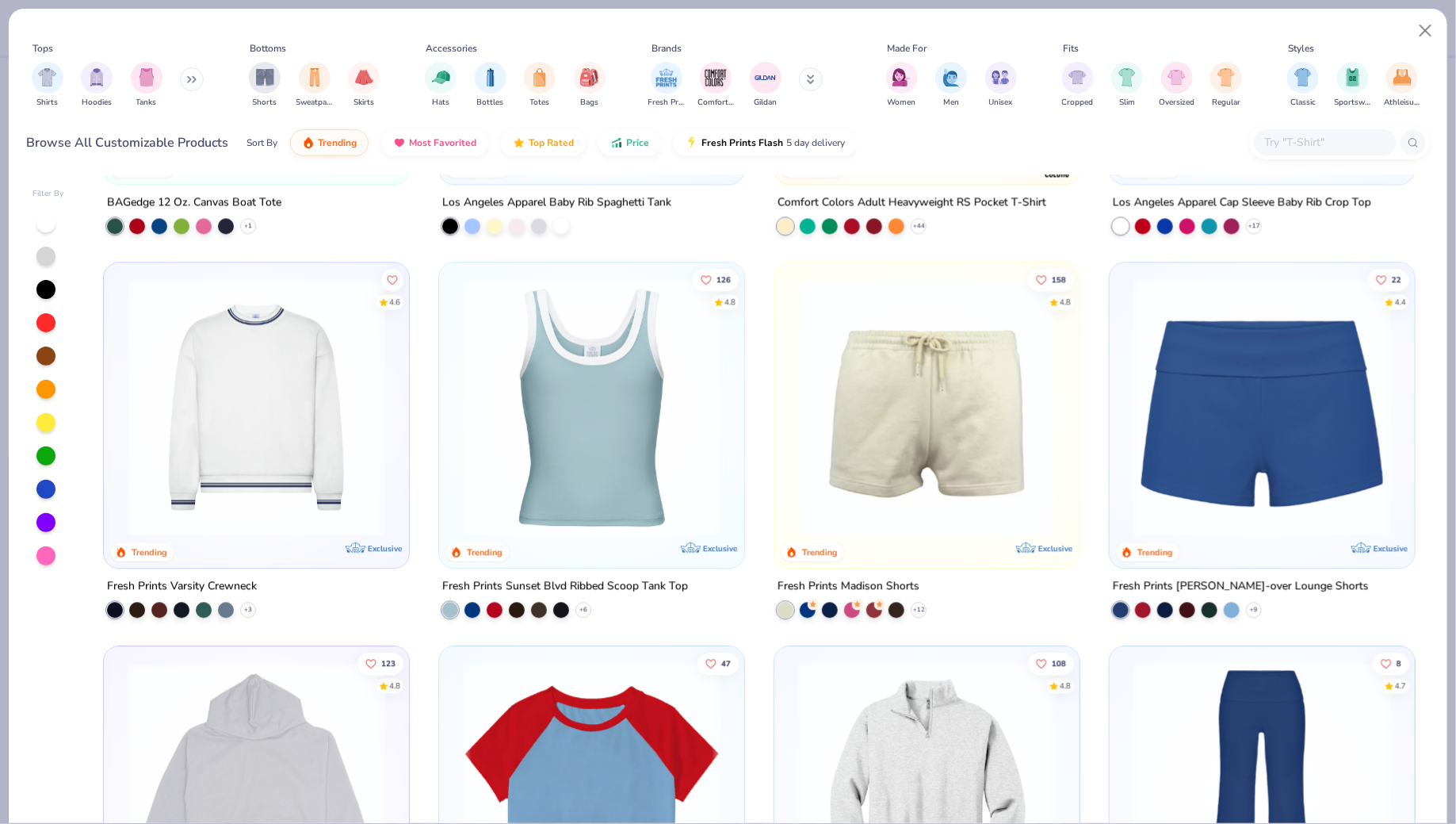
scroll to position [1829, 0]
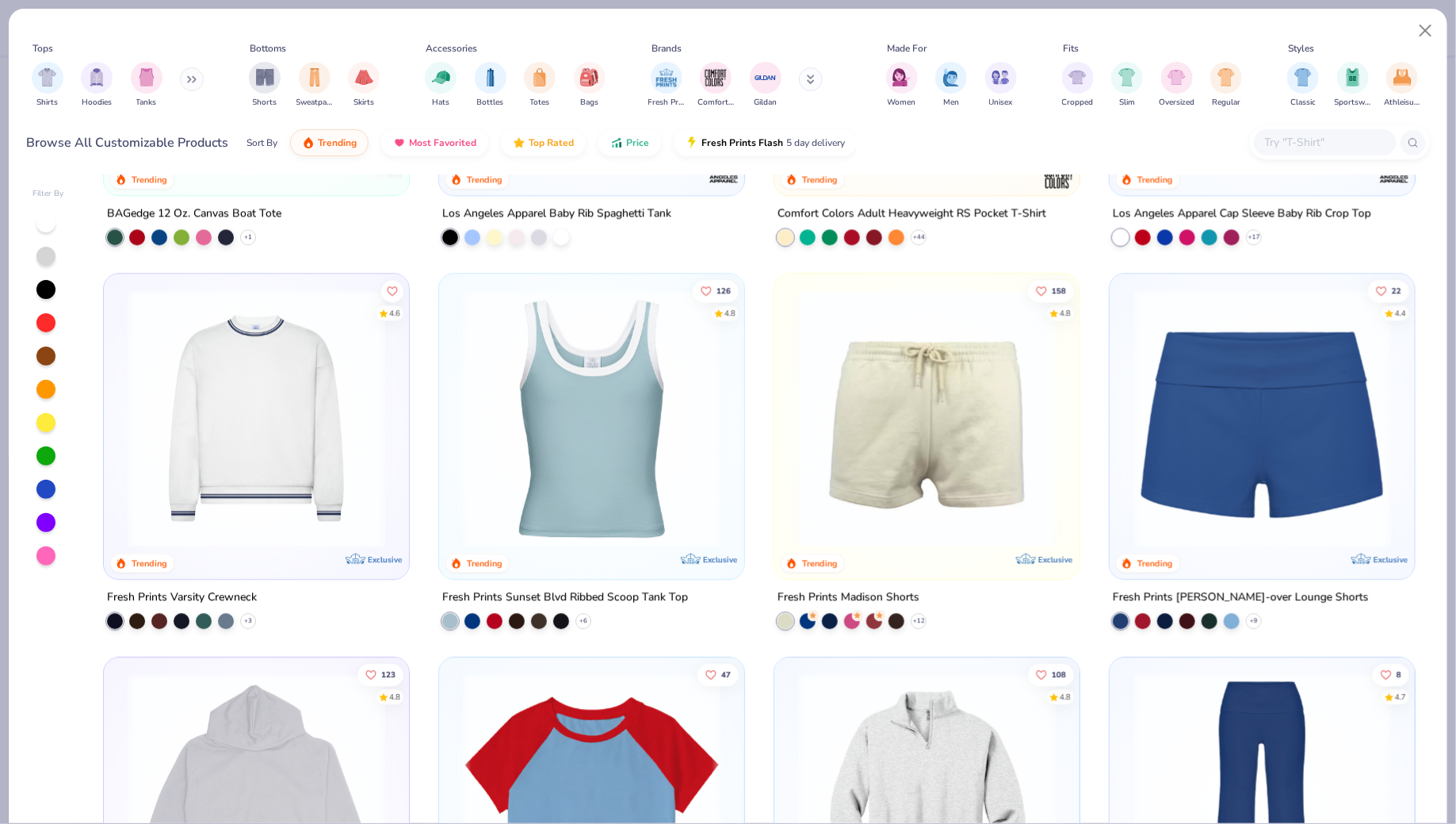
click at [243, 416] on img at bounding box center [257, 418] width 274 height 258
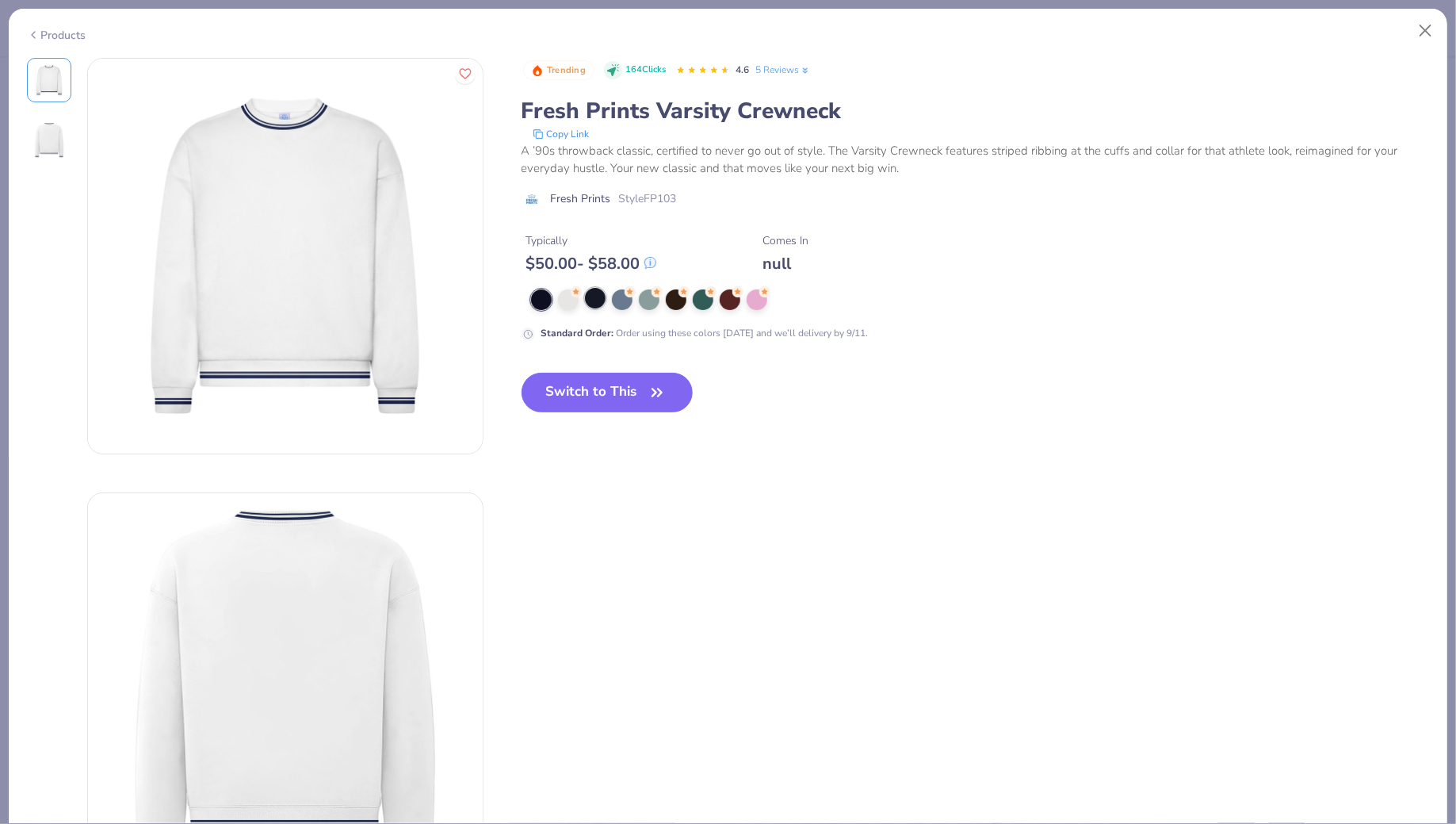
click at [595, 303] on div at bounding box center [595, 298] width 21 height 21
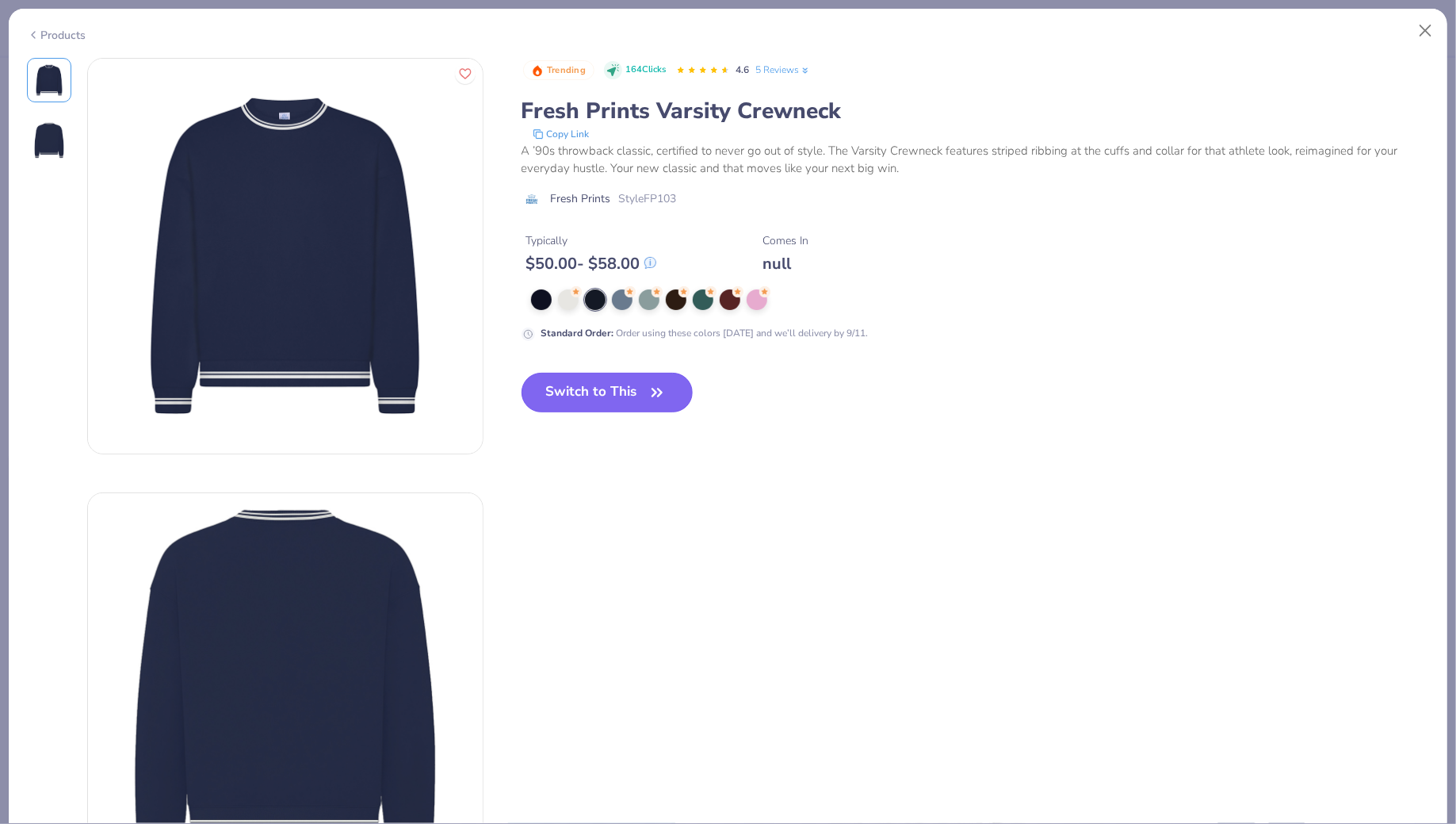
click at [609, 400] on button "Switch to This" at bounding box center [607, 392] width 172 height 39
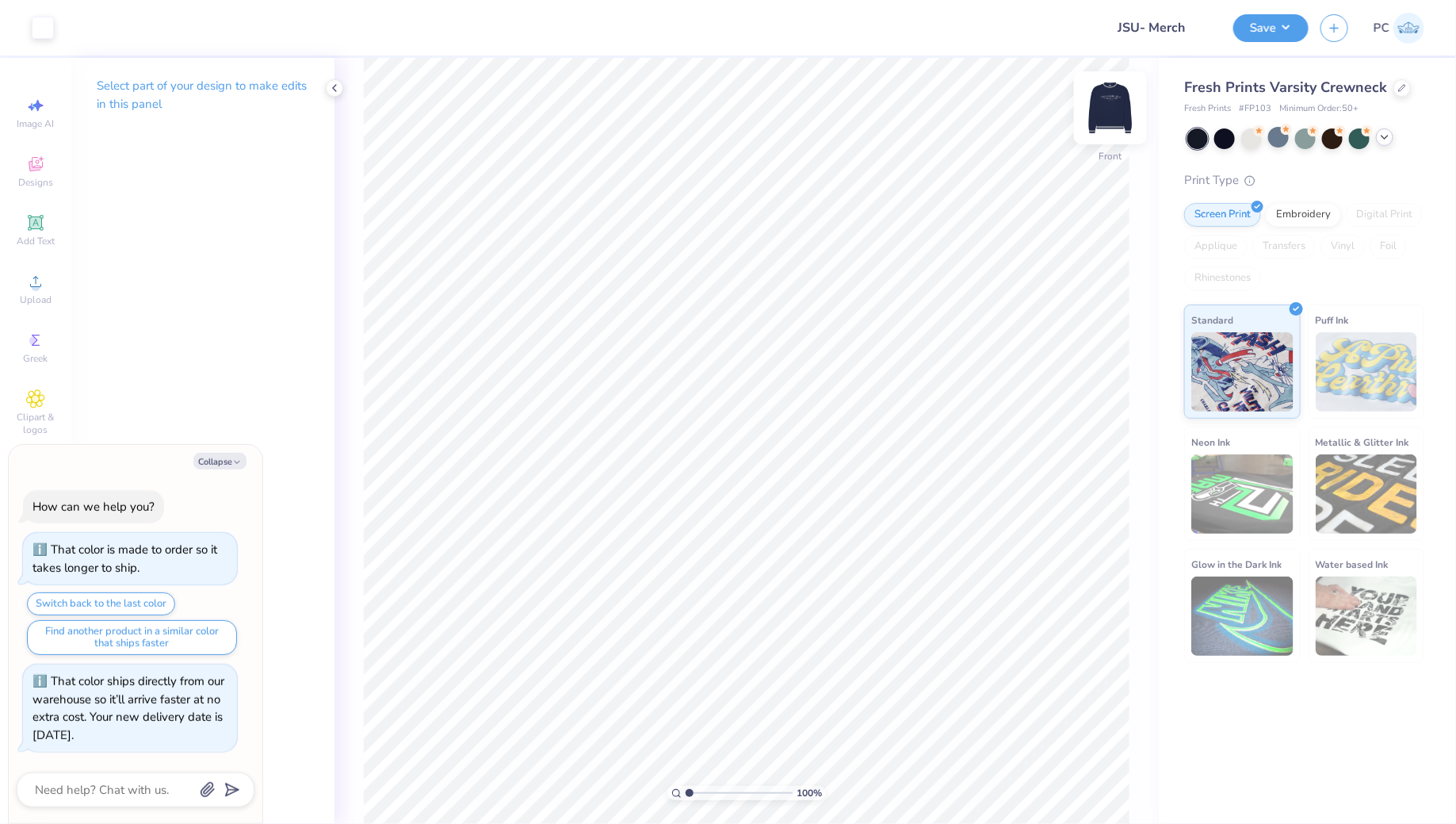
click at [1111, 122] on img at bounding box center [1110, 107] width 63 height 64
click at [1121, 122] on img at bounding box center [1110, 107] width 63 height 64
click at [1402, 89] on div at bounding box center [1401, 86] width 17 height 17
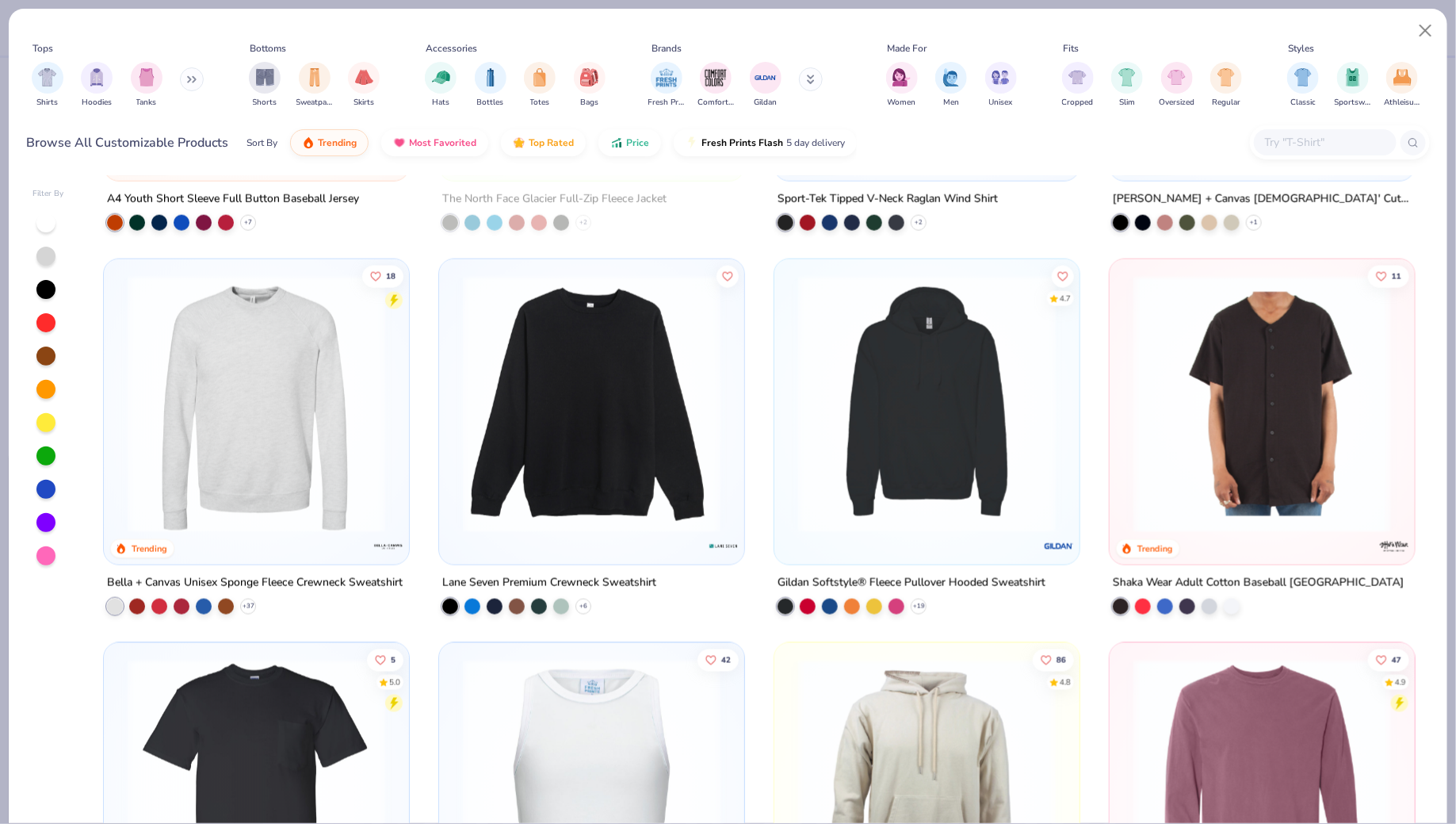
scroll to position [6705, 0]
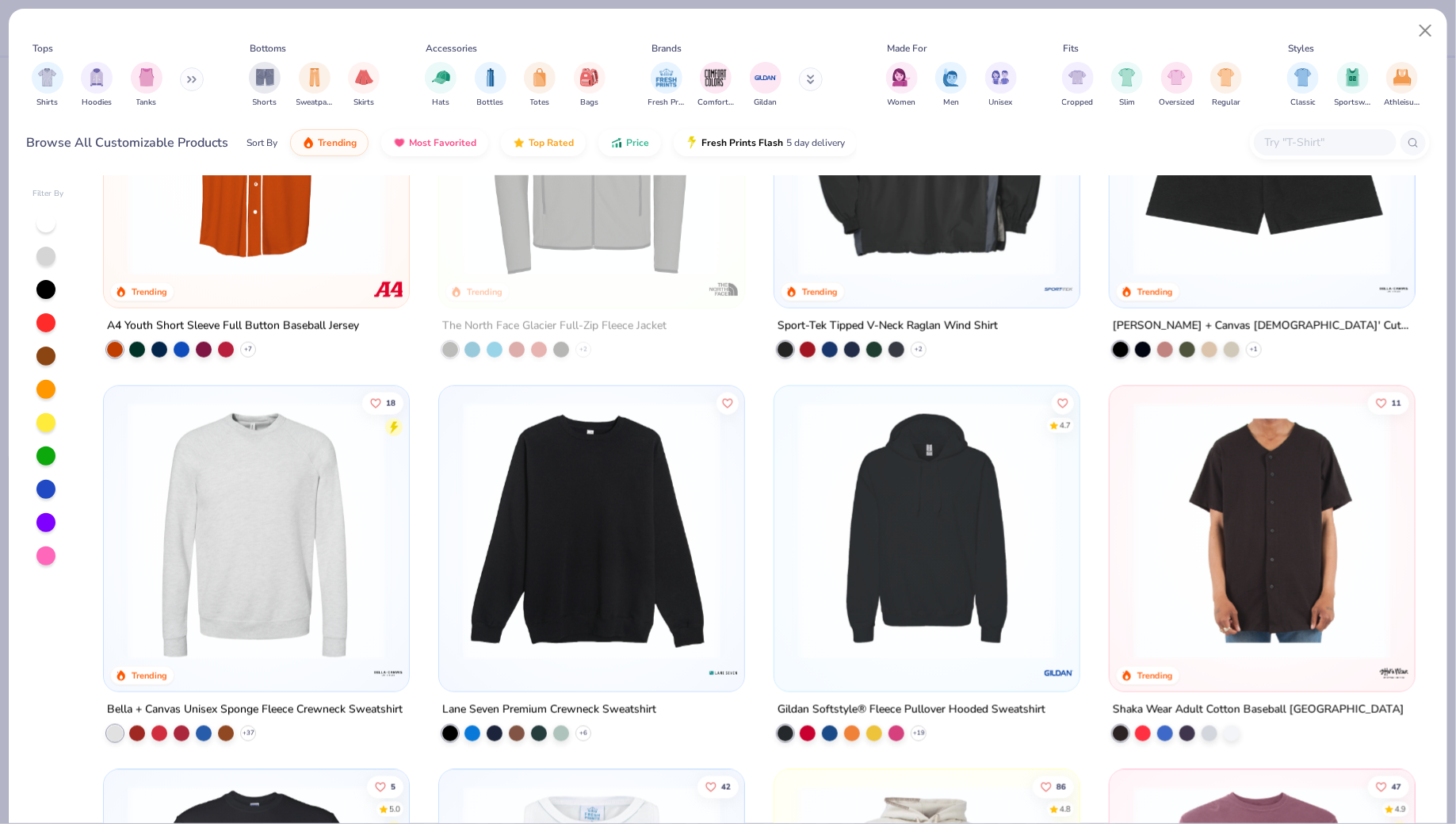
click at [804, 80] on button at bounding box center [810, 79] width 24 height 24
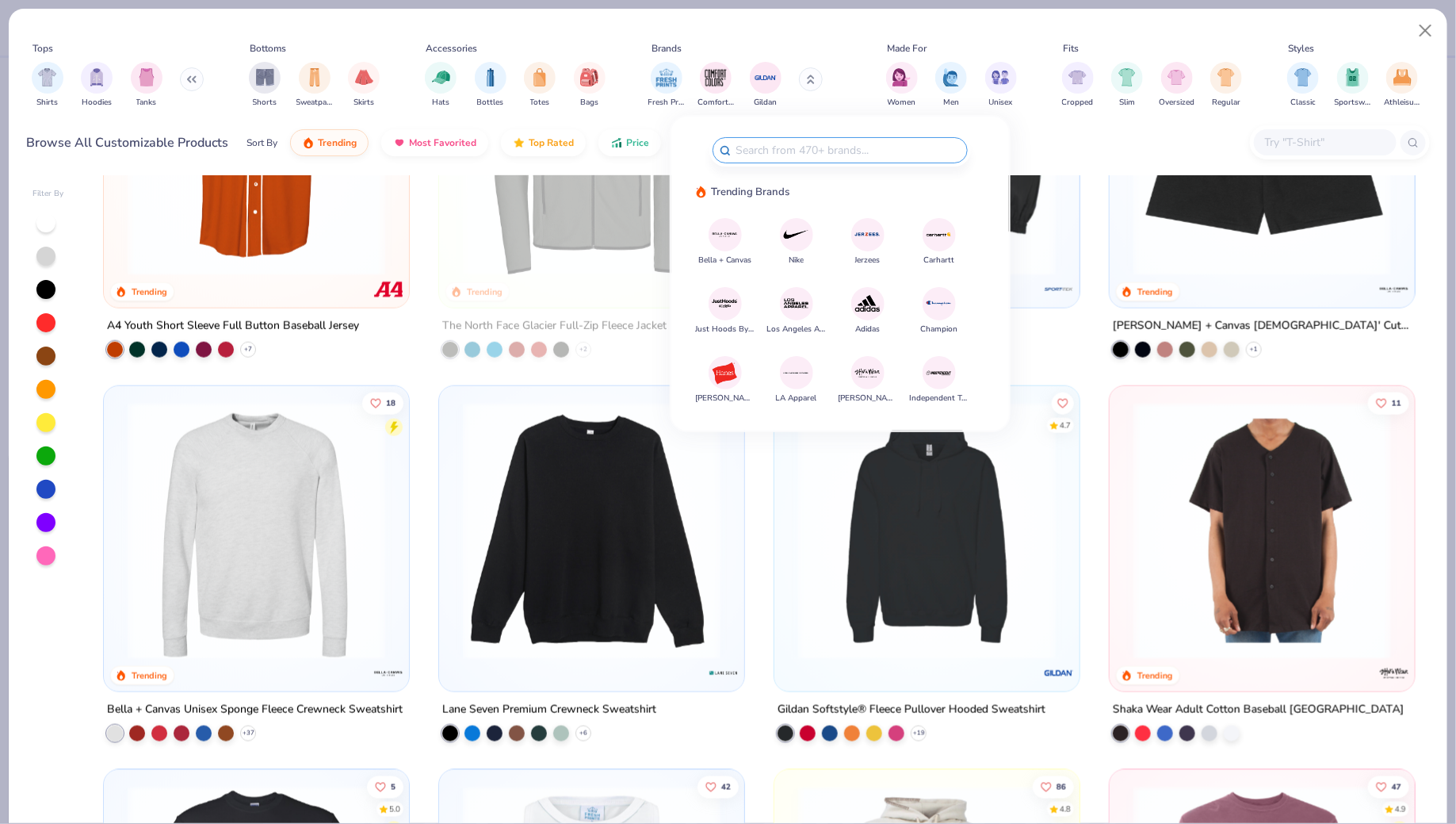
click at [720, 243] on img at bounding box center [724, 234] width 28 height 28
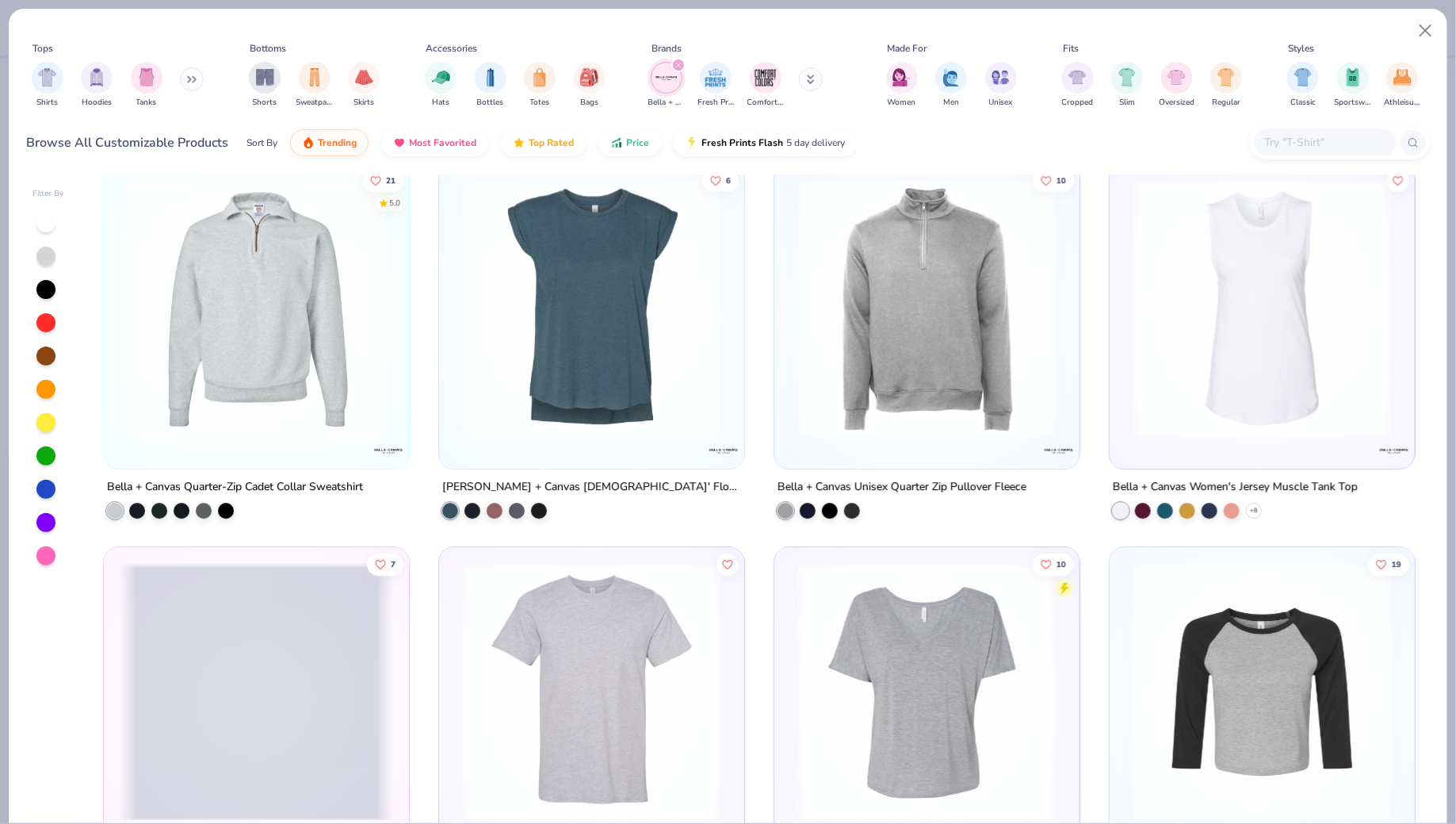
scroll to position [2340, 0]
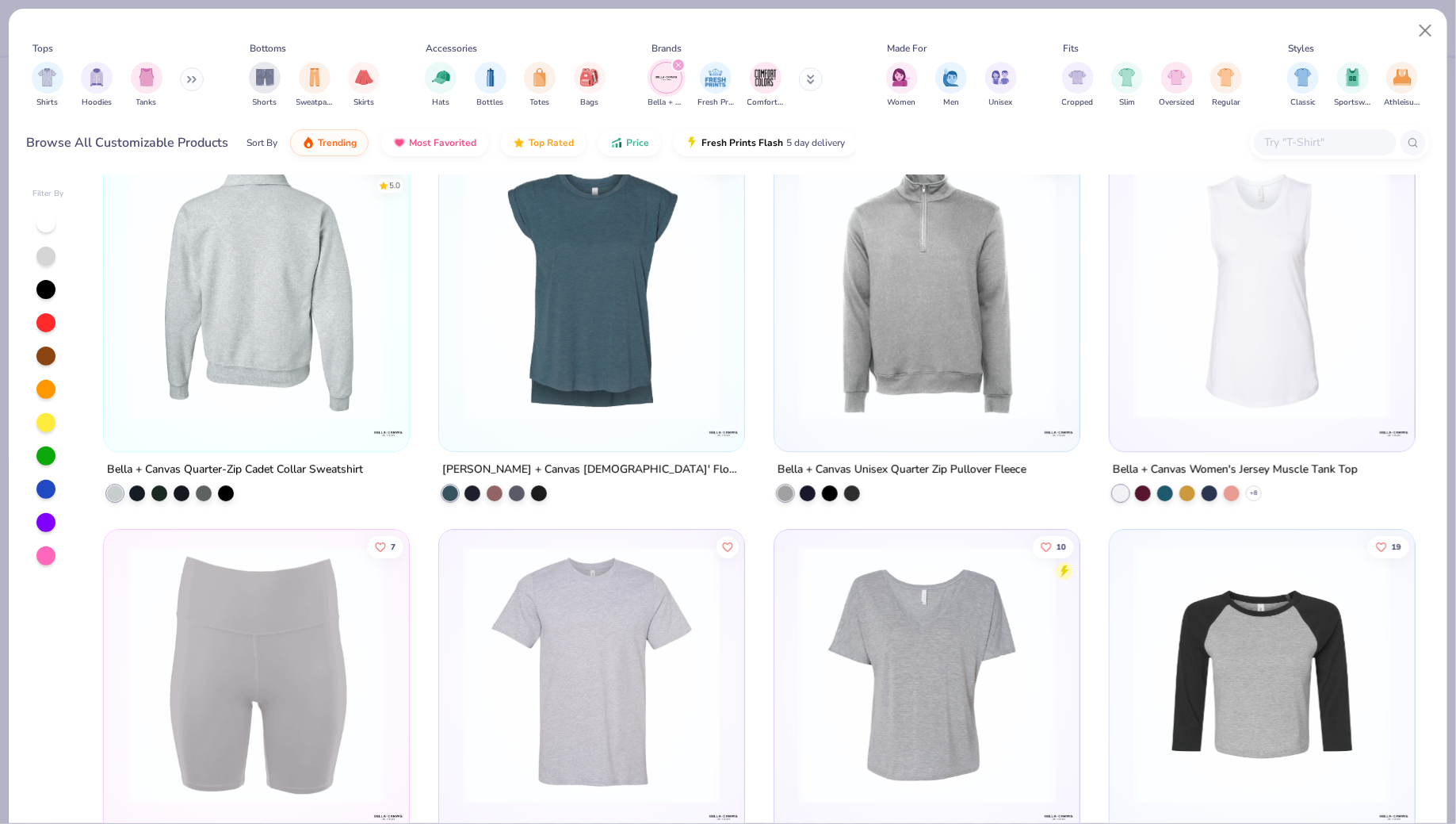
click at [233, 337] on img at bounding box center [257, 291] width 274 height 258
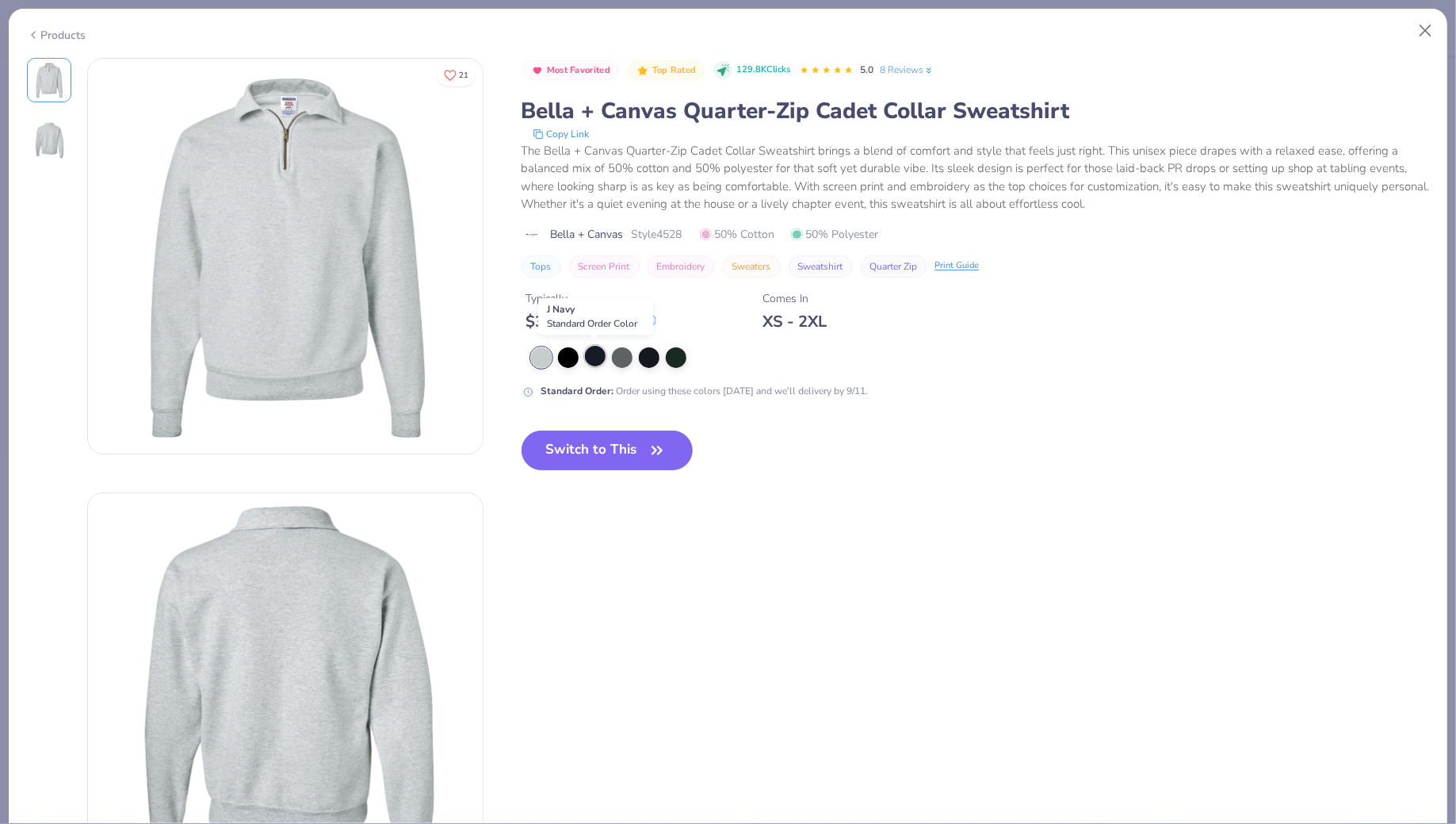
click at [588, 353] on div at bounding box center [595, 355] width 21 height 21
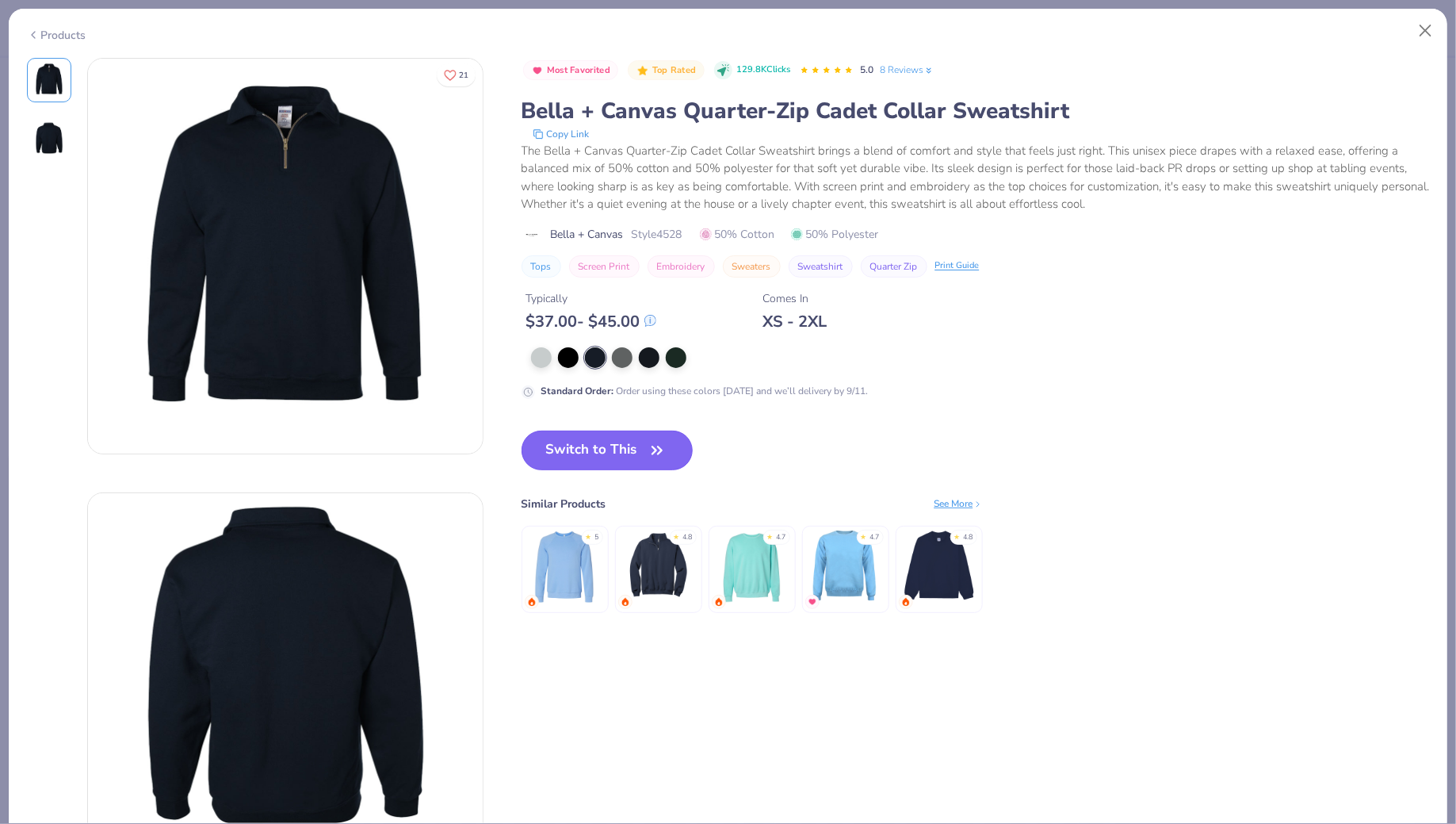
click at [627, 442] on button "Switch to This" at bounding box center [607, 450] width 172 height 39
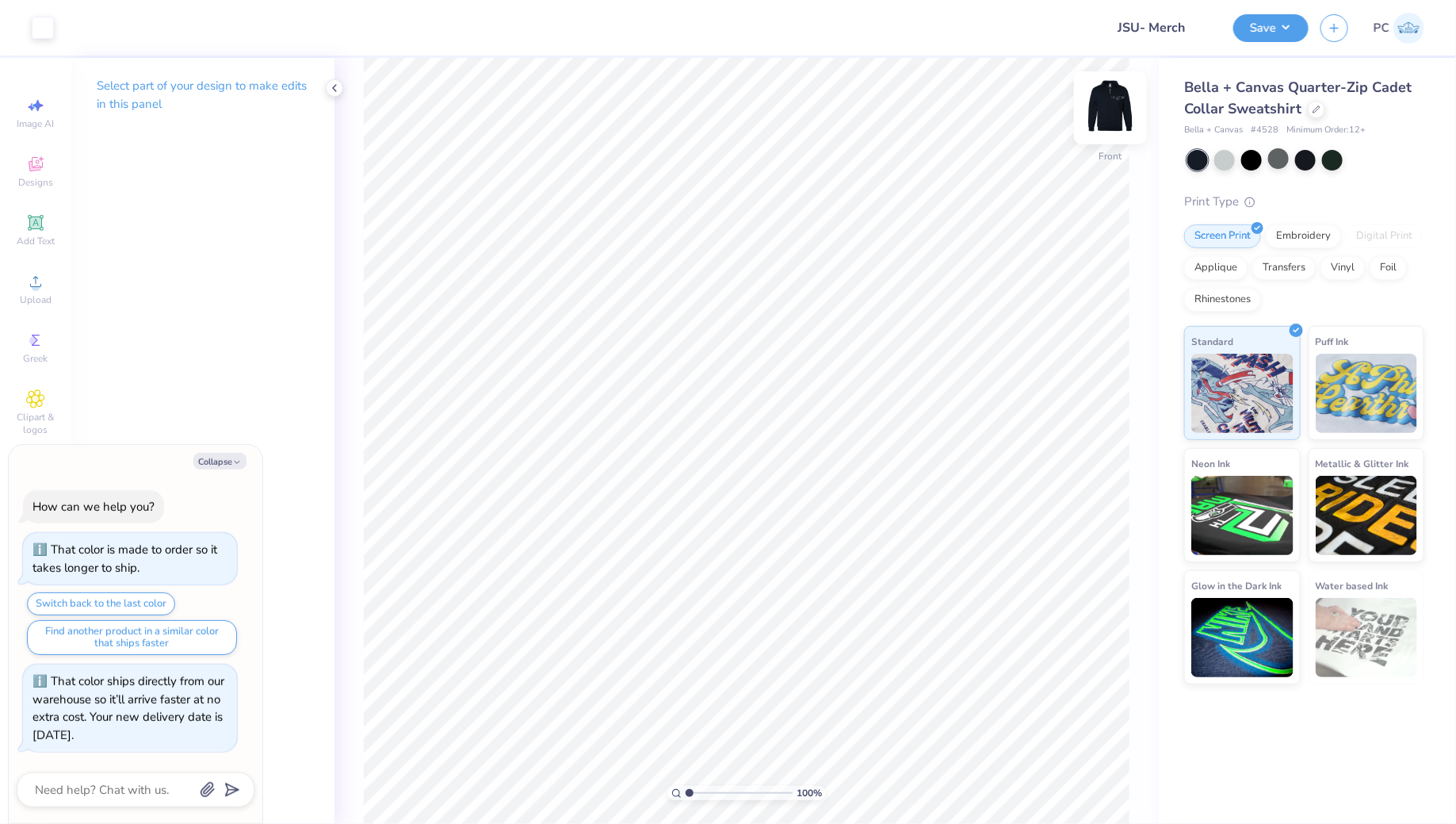
click at [1105, 115] on img at bounding box center [1110, 107] width 63 height 64
type textarea "x"
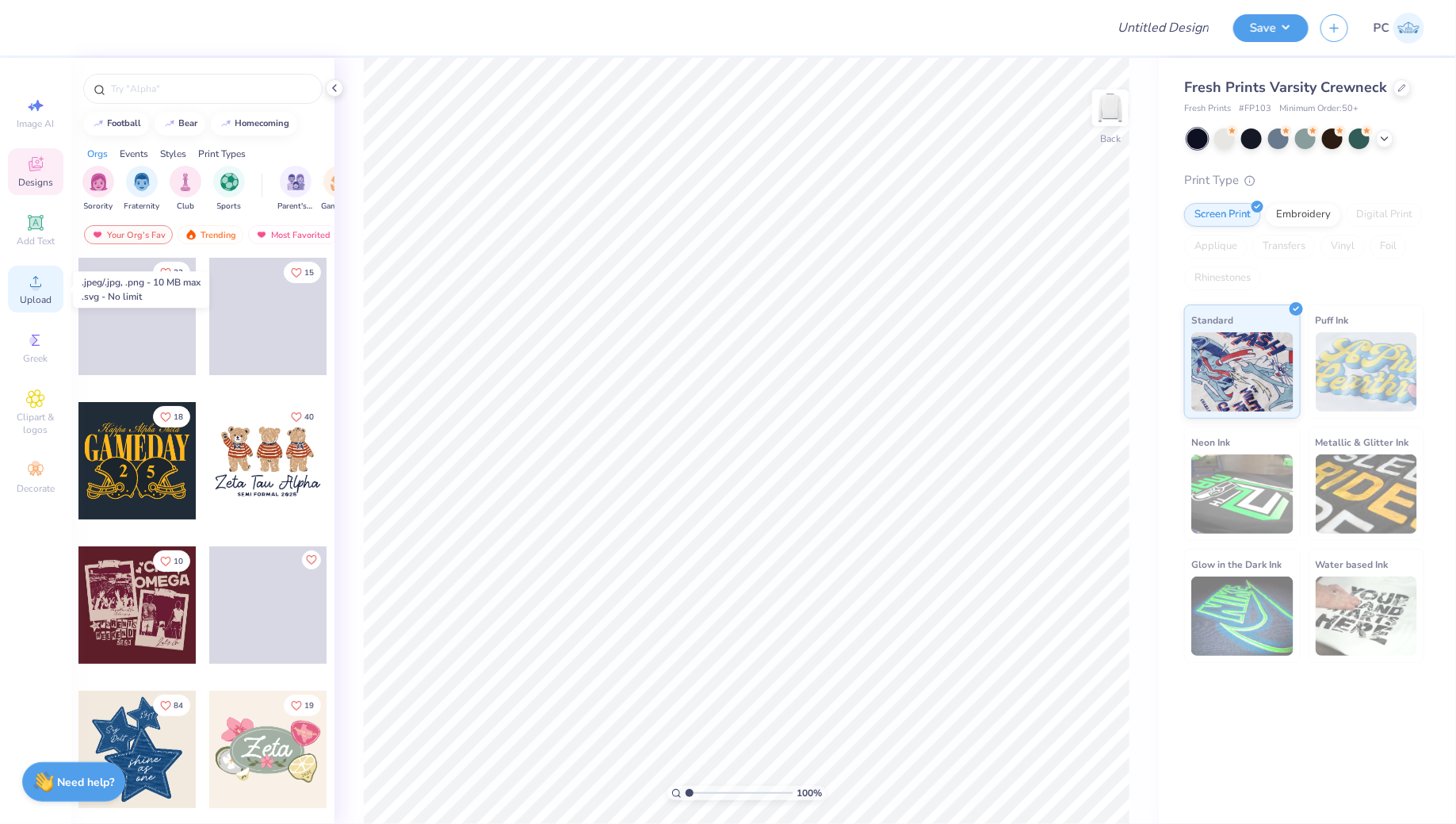
click at [25, 280] on div "Upload" at bounding box center [36, 289] width 55 height 47
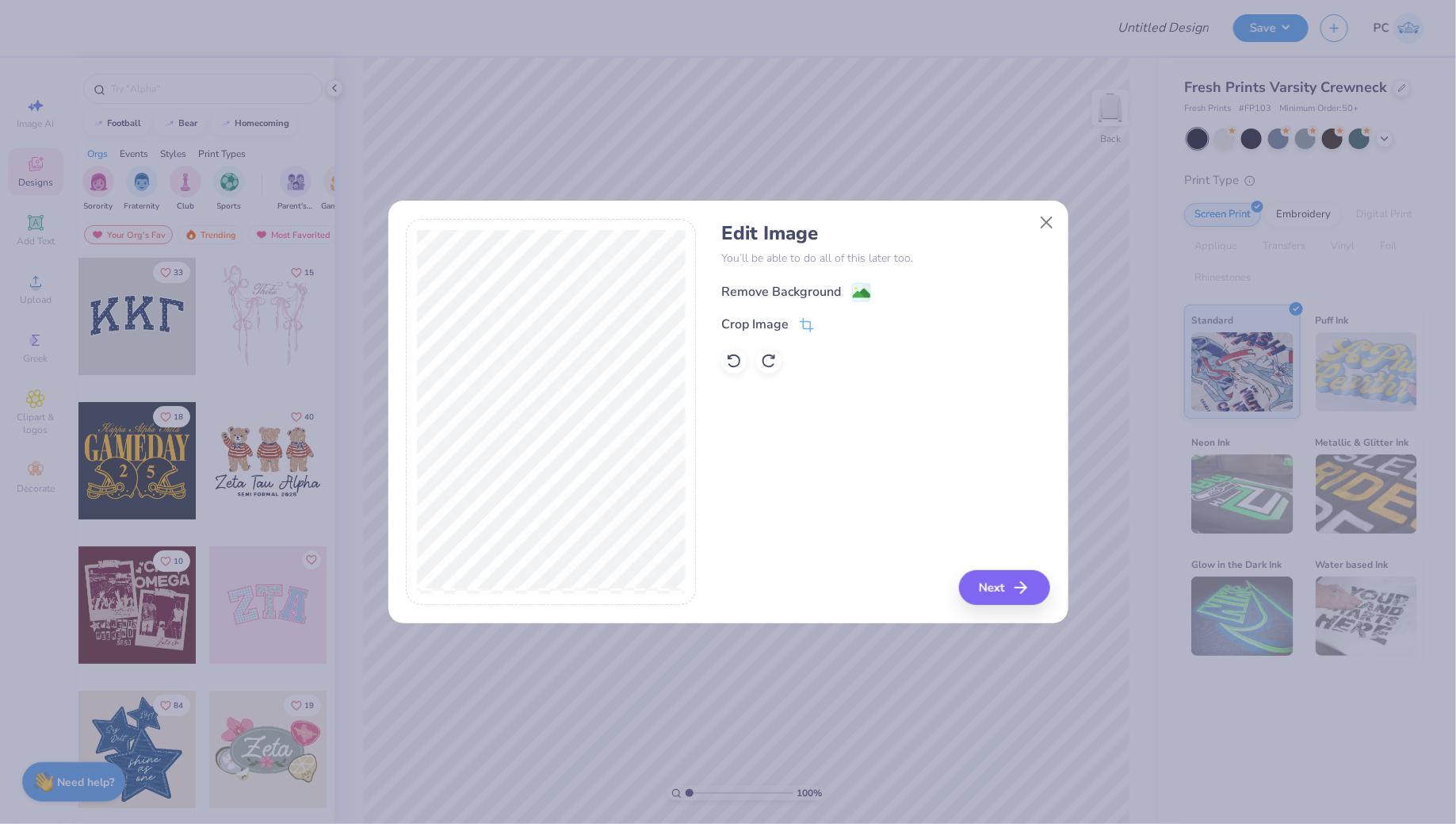
click at [858, 284] on rect at bounding box center [861, 292] width 18 height 18
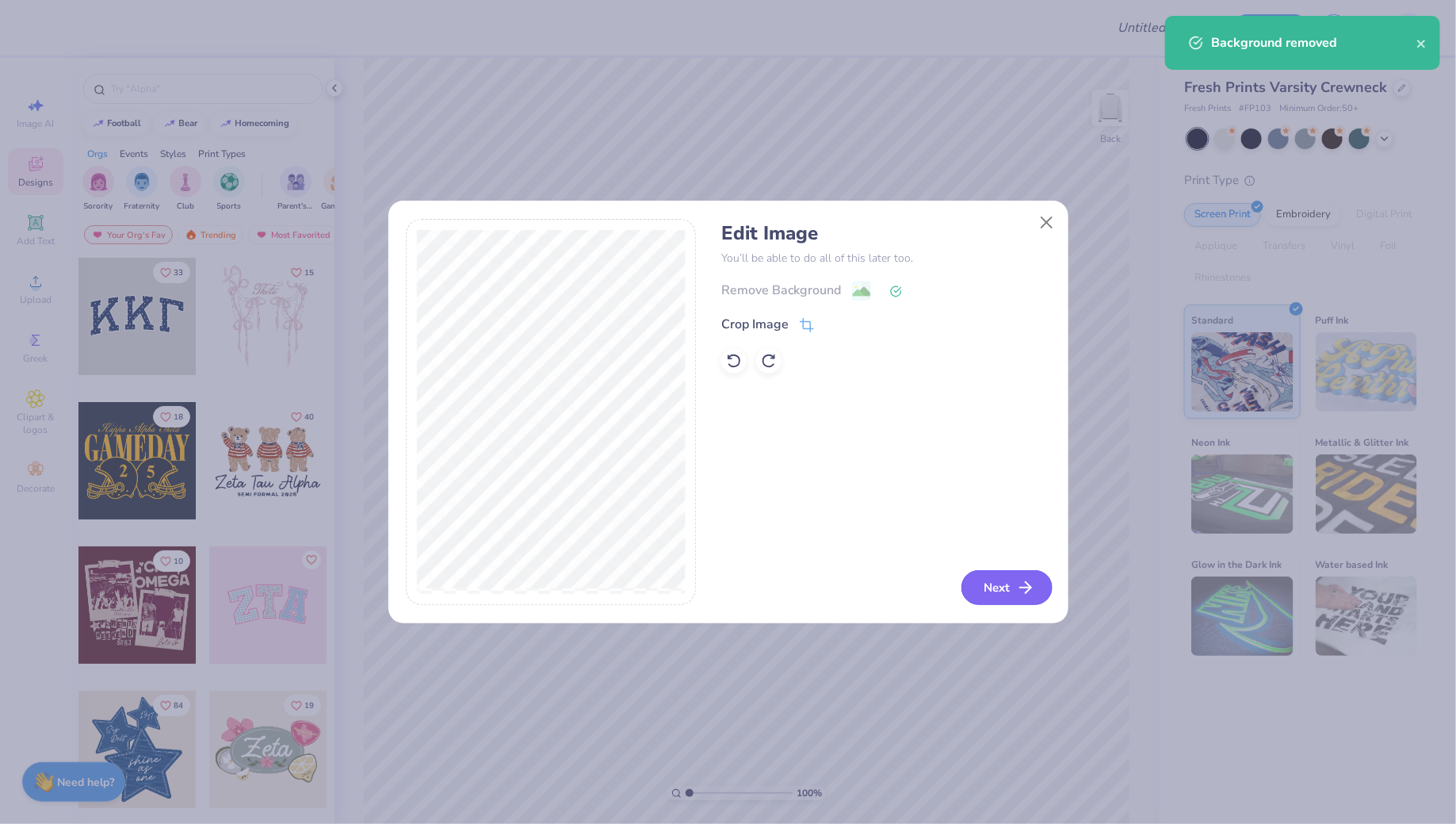
click at [1015, 593] on button "Next" at bounding box center [1007, 587] width 91 height 35
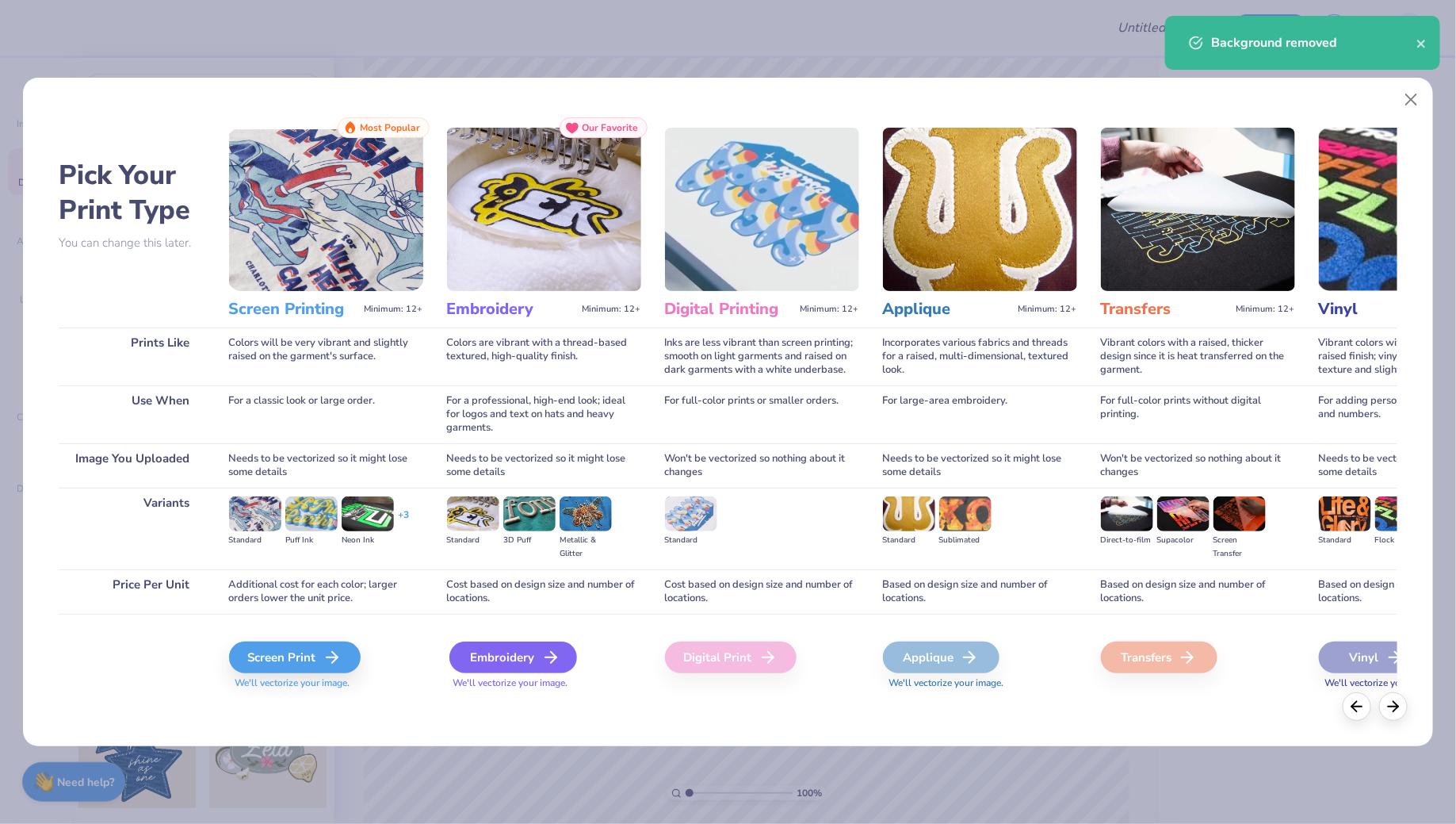
click at [517, 657] on div "Embroidery" at bounding box center [512, 657] width 128 height 31
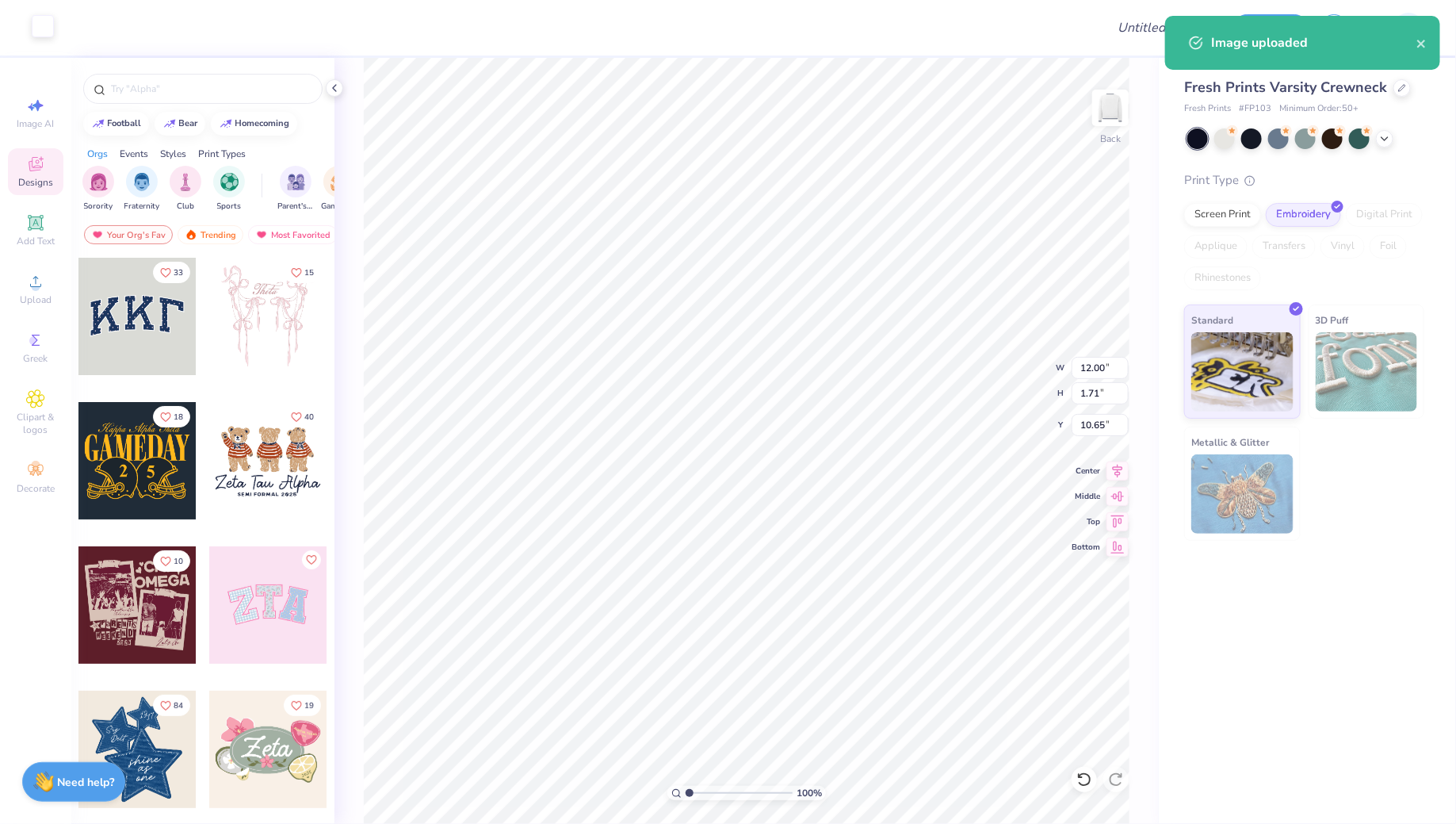
click at [52, 39] on div "Art colors" at bounding box center [27, 28] width 54 height 55
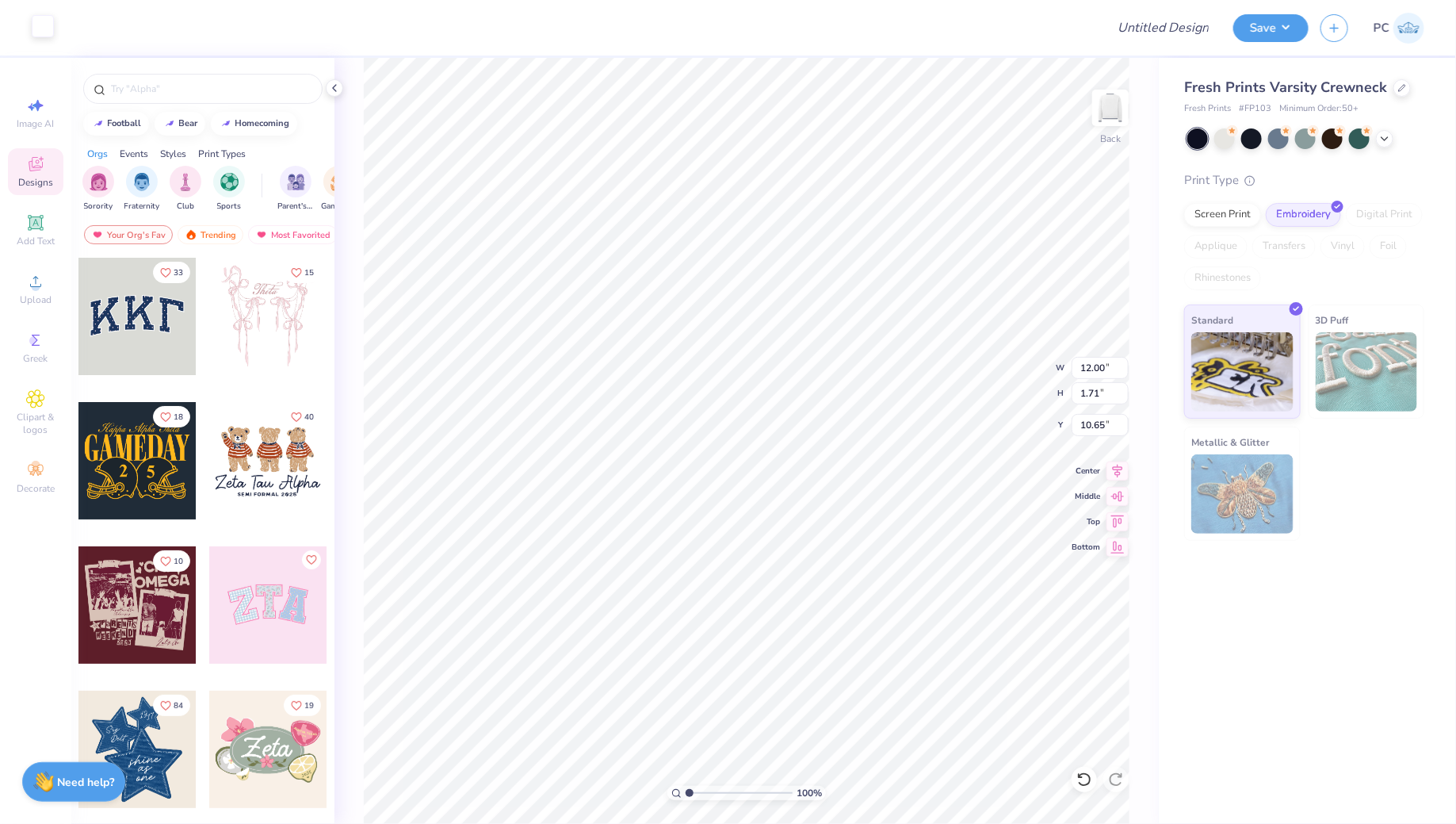
click at [47, 27] on div at bounding box center [42, 26] width 22 height 22
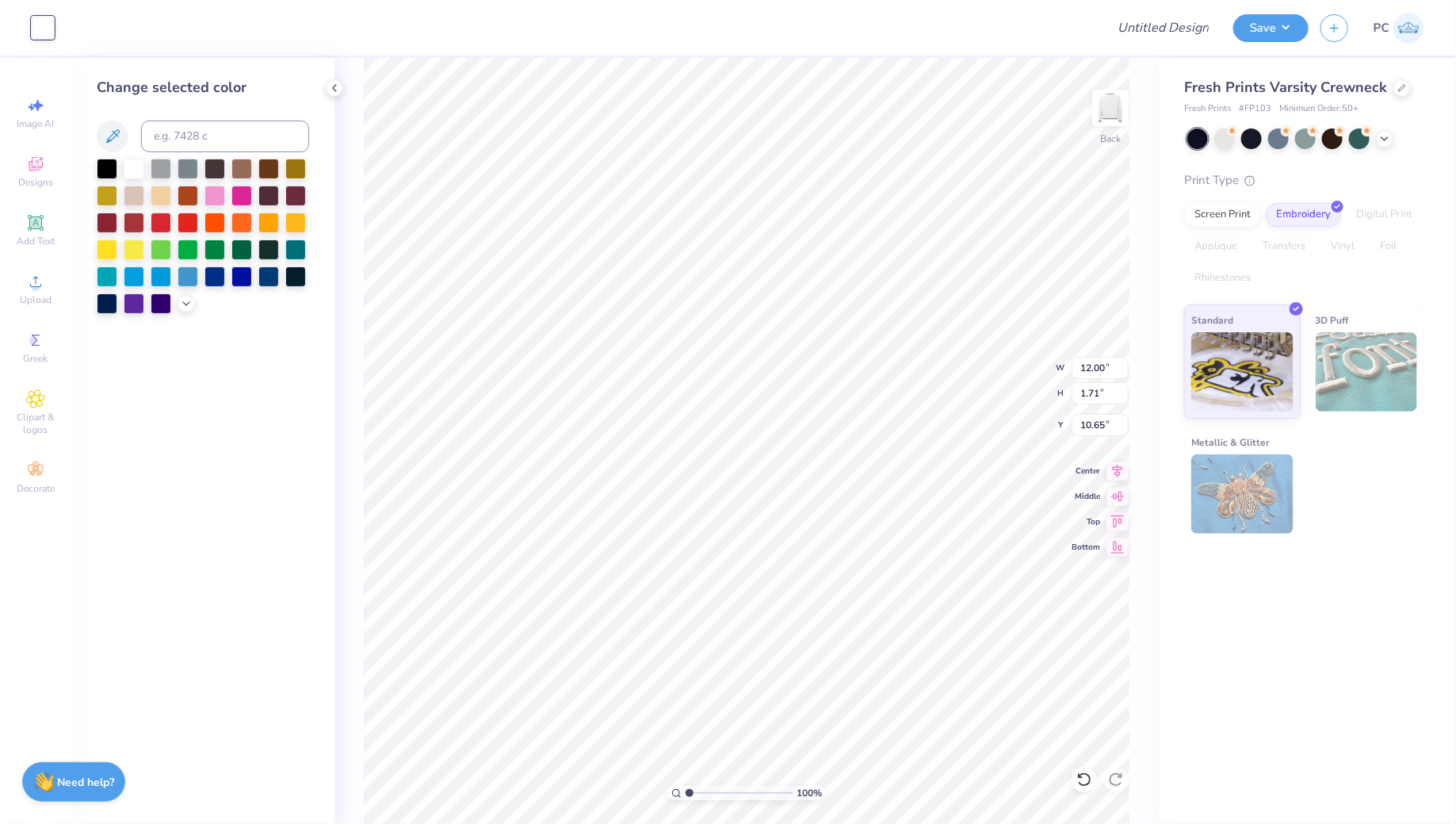
click at [266, 263] on div at bounding box center [202, 236] width 212 height 156
click at [267, 276] on div at bounding box center [268, 275] width 21 height 21
click at [1115, 98] on img at bounding box center [1110, 107] width 63 height 64
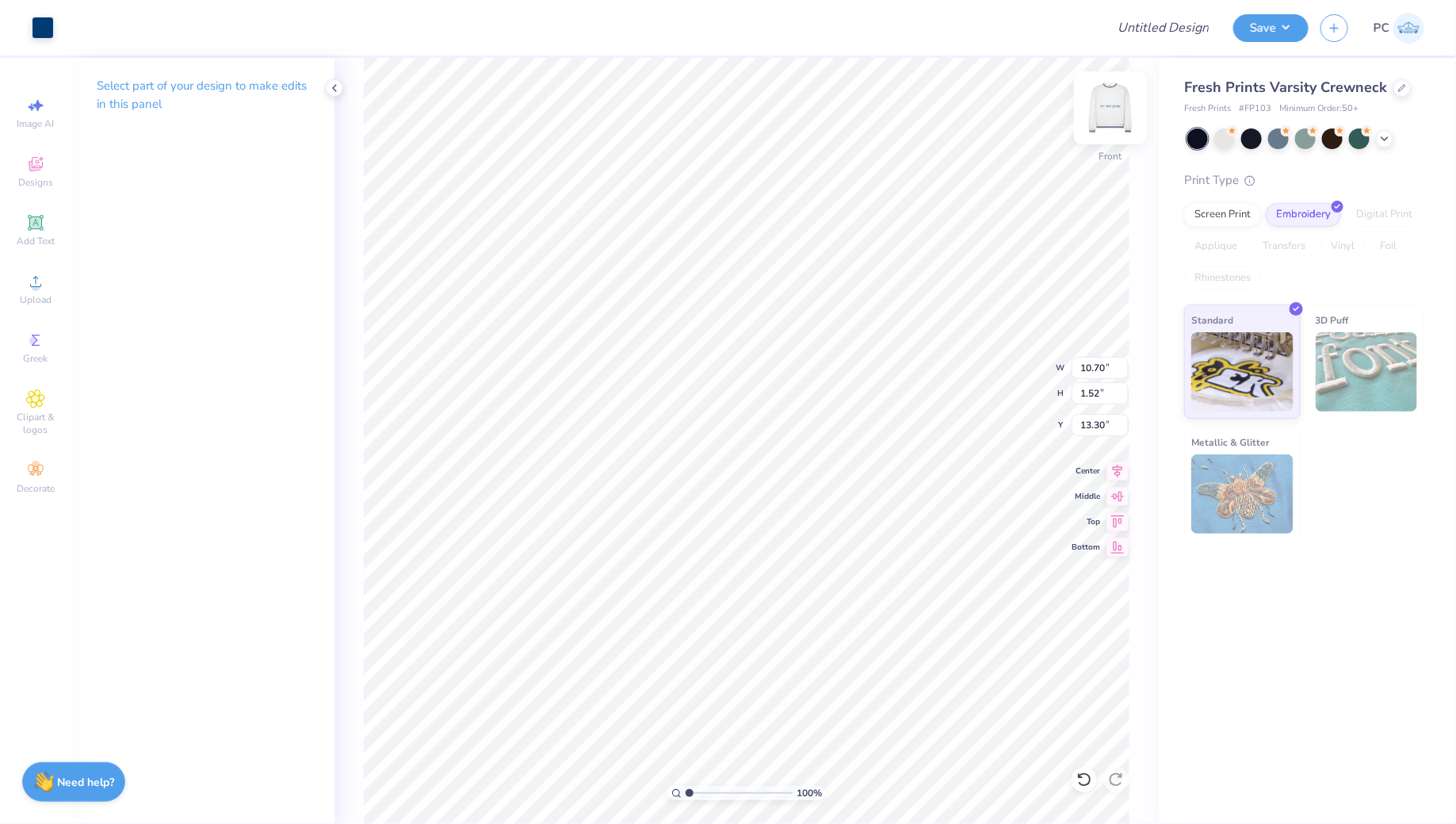
type input "19.07"
type input "19.15"
click at [1108, 112] on img at bounding box center [1110, 107] width 63 height 64
click at [38, 289] on circle at bounding box center [36, 286] width 9 height 9
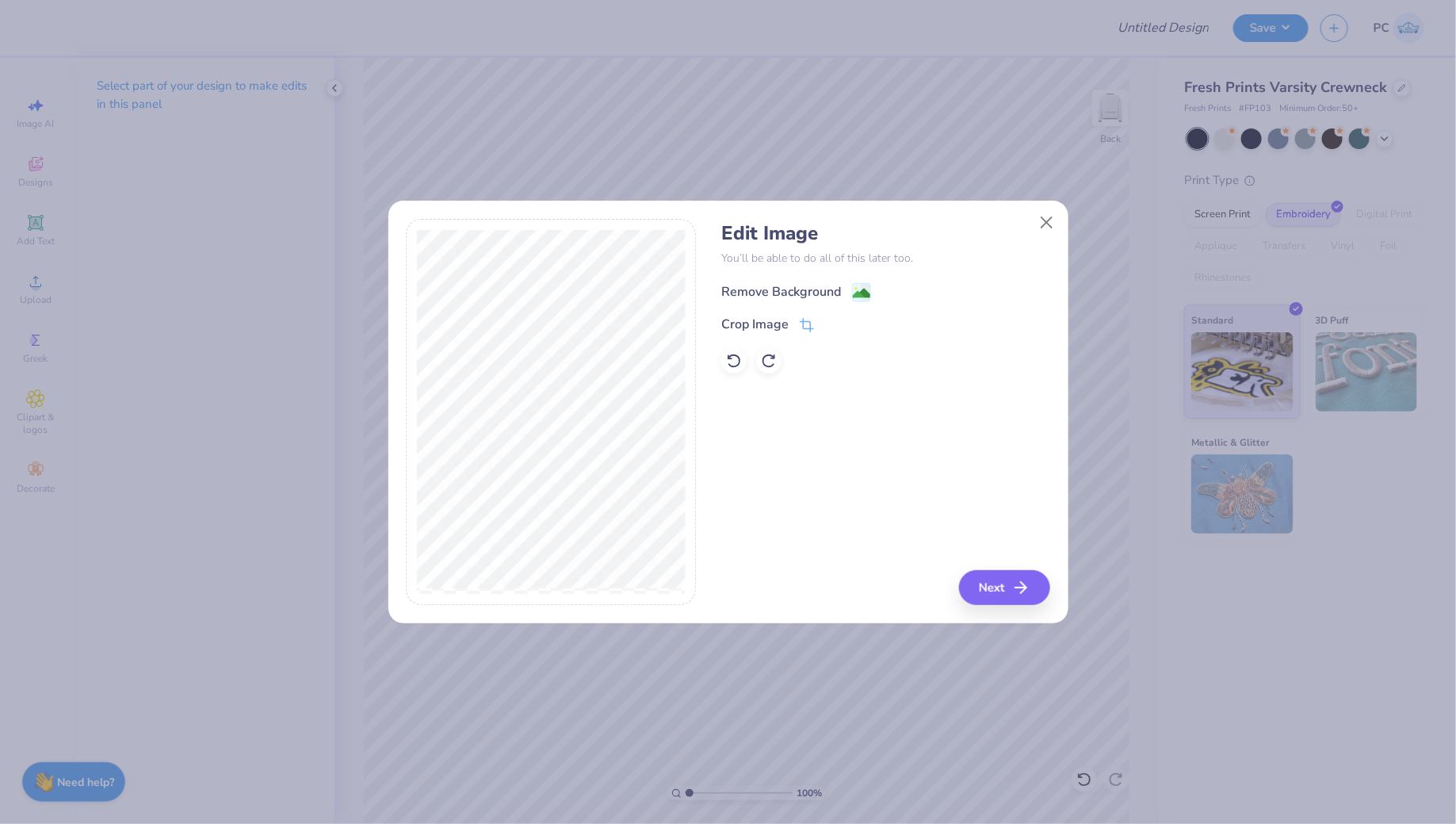
click at [867, 290] on image at bounding box center [860, 293] width 17 height 17
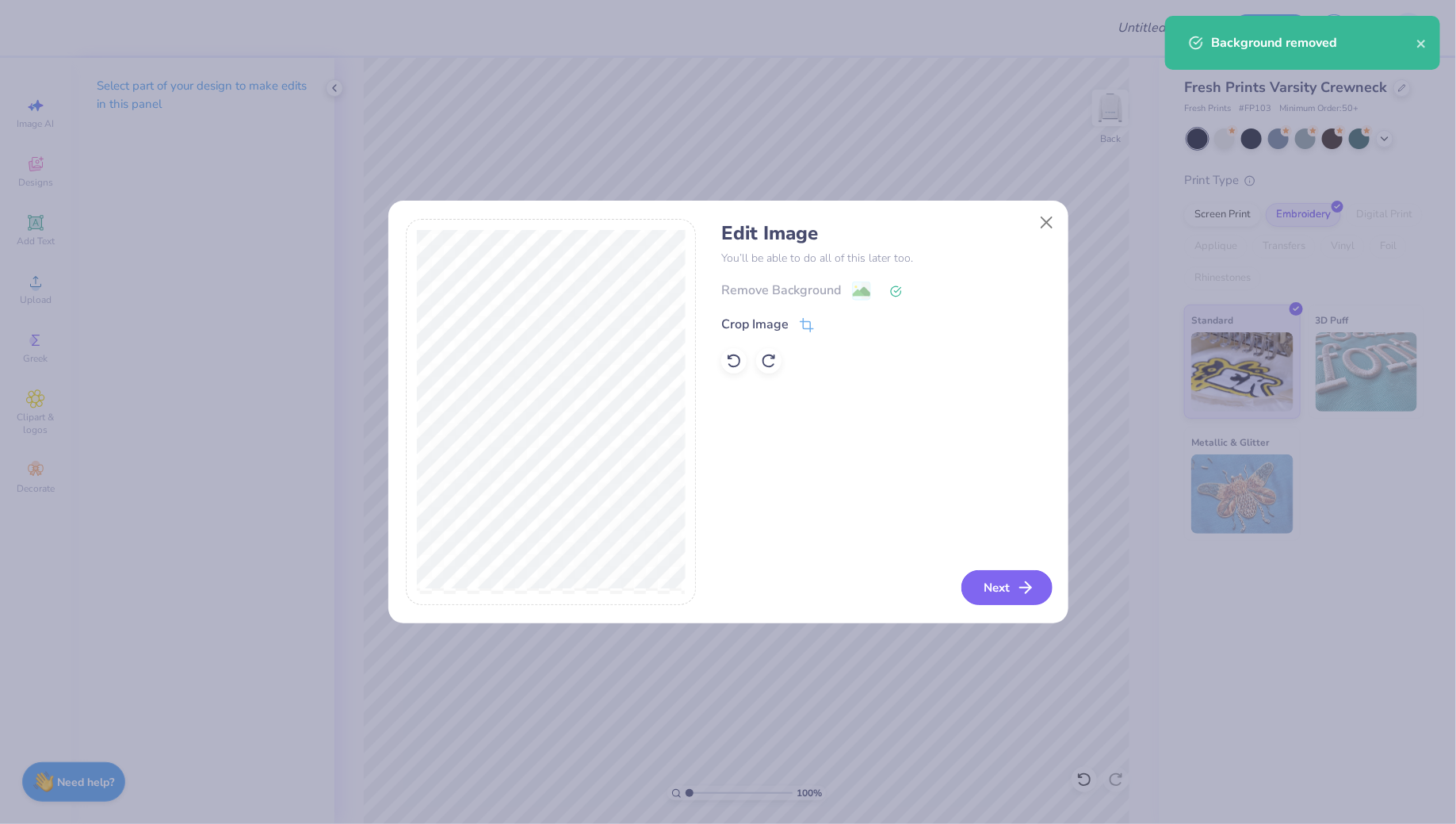
click at [1015, 579] on button "Next" at bounding box center [1007, 587] width 91 height 35
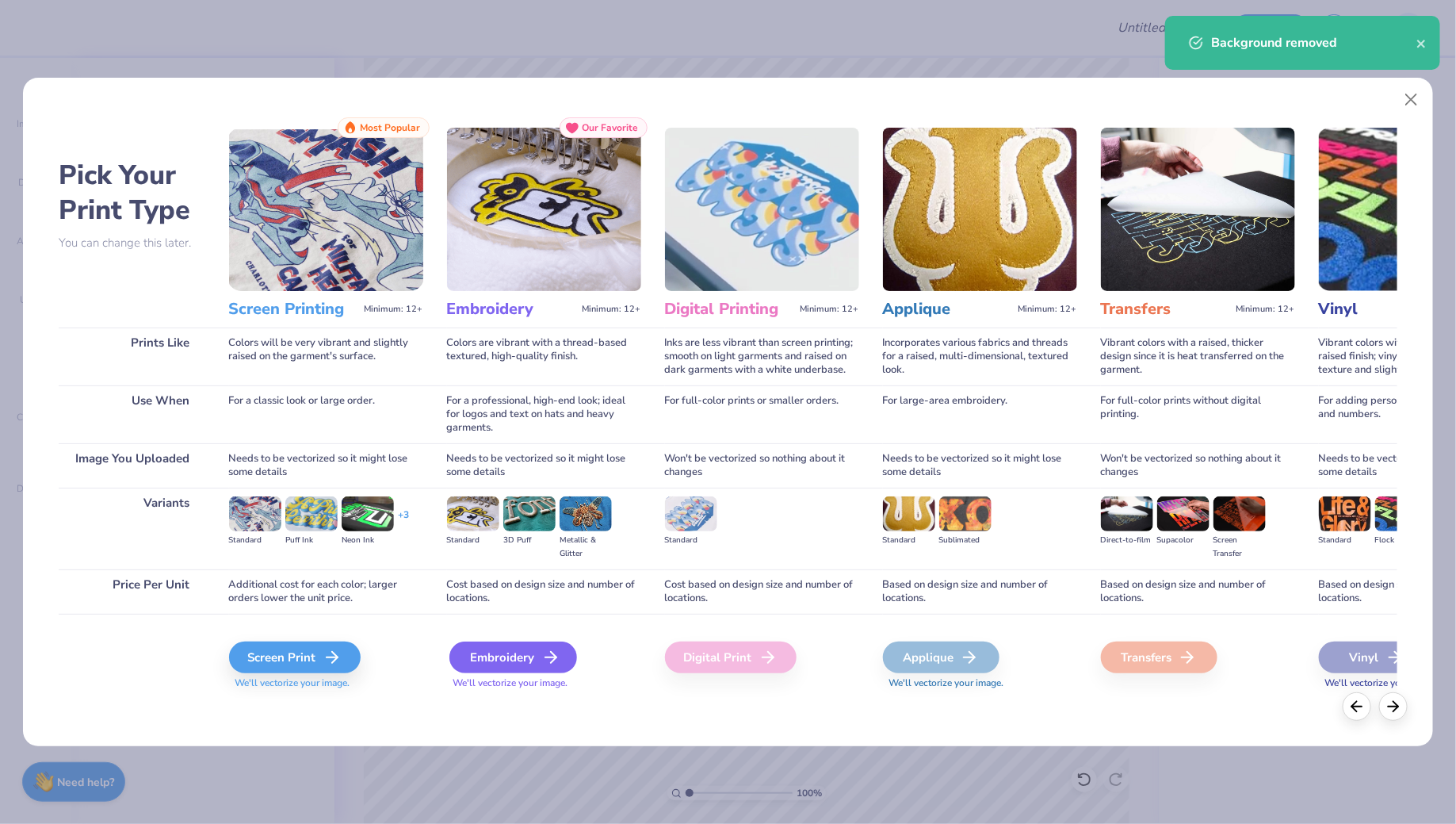
click at [500, 667] on div "Embroidery" at bounding box center [512, 657] width 128 height 31
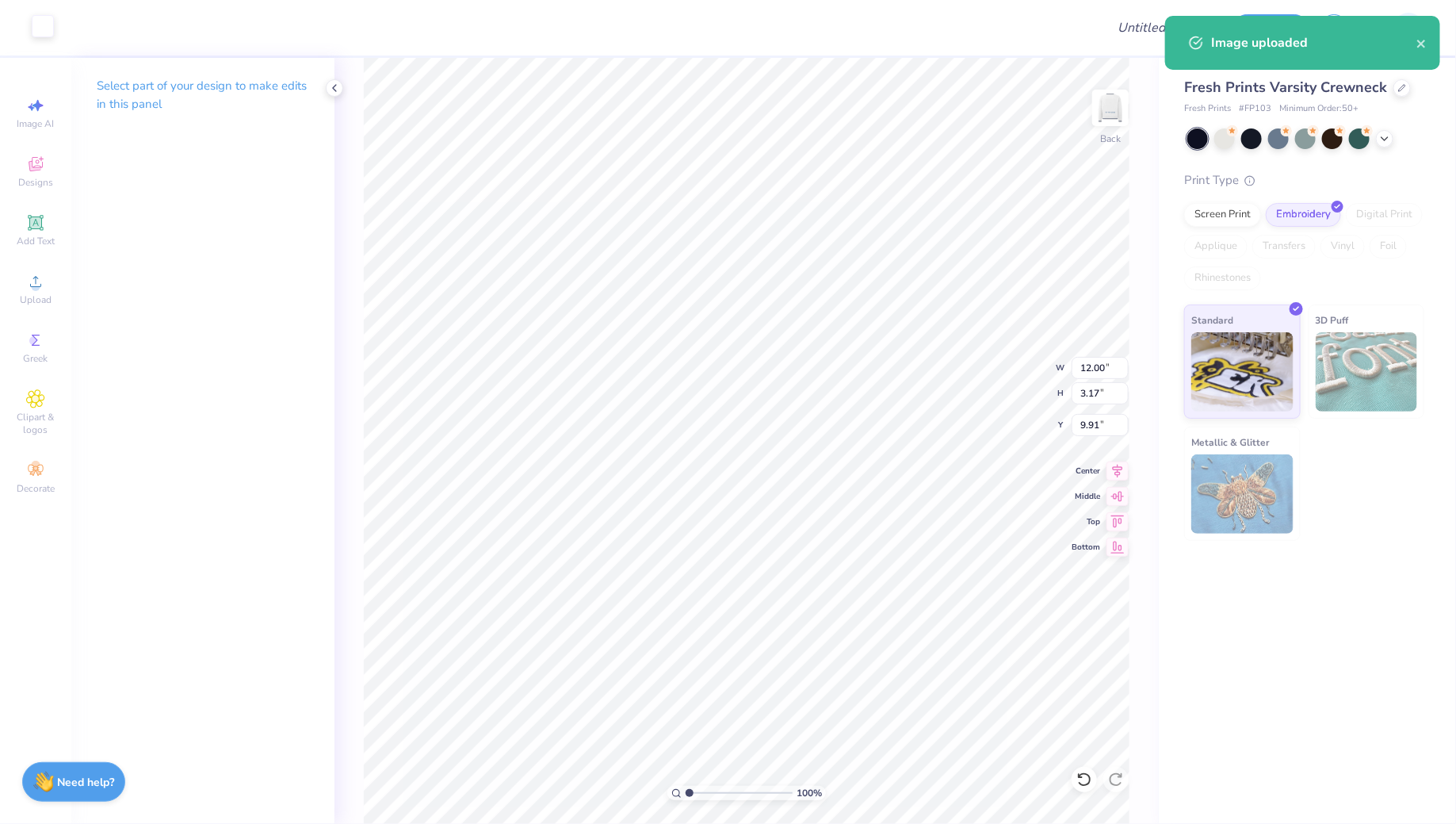
click at [46, 27] on div at bounding box center [42, 26] width 22 height 22
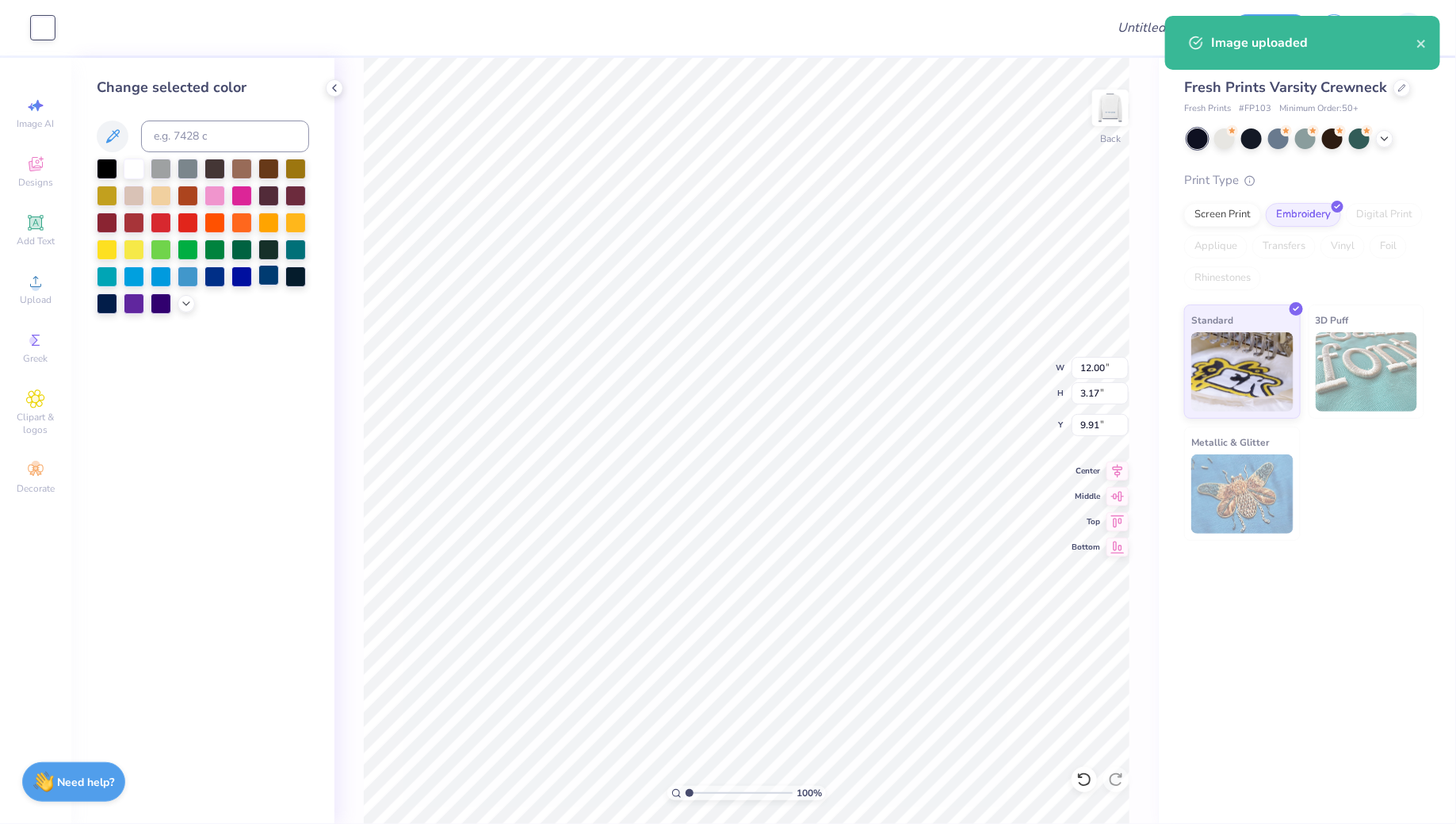
click at [265, 278] on div at bounding box center [268, 275] width 21 height 21
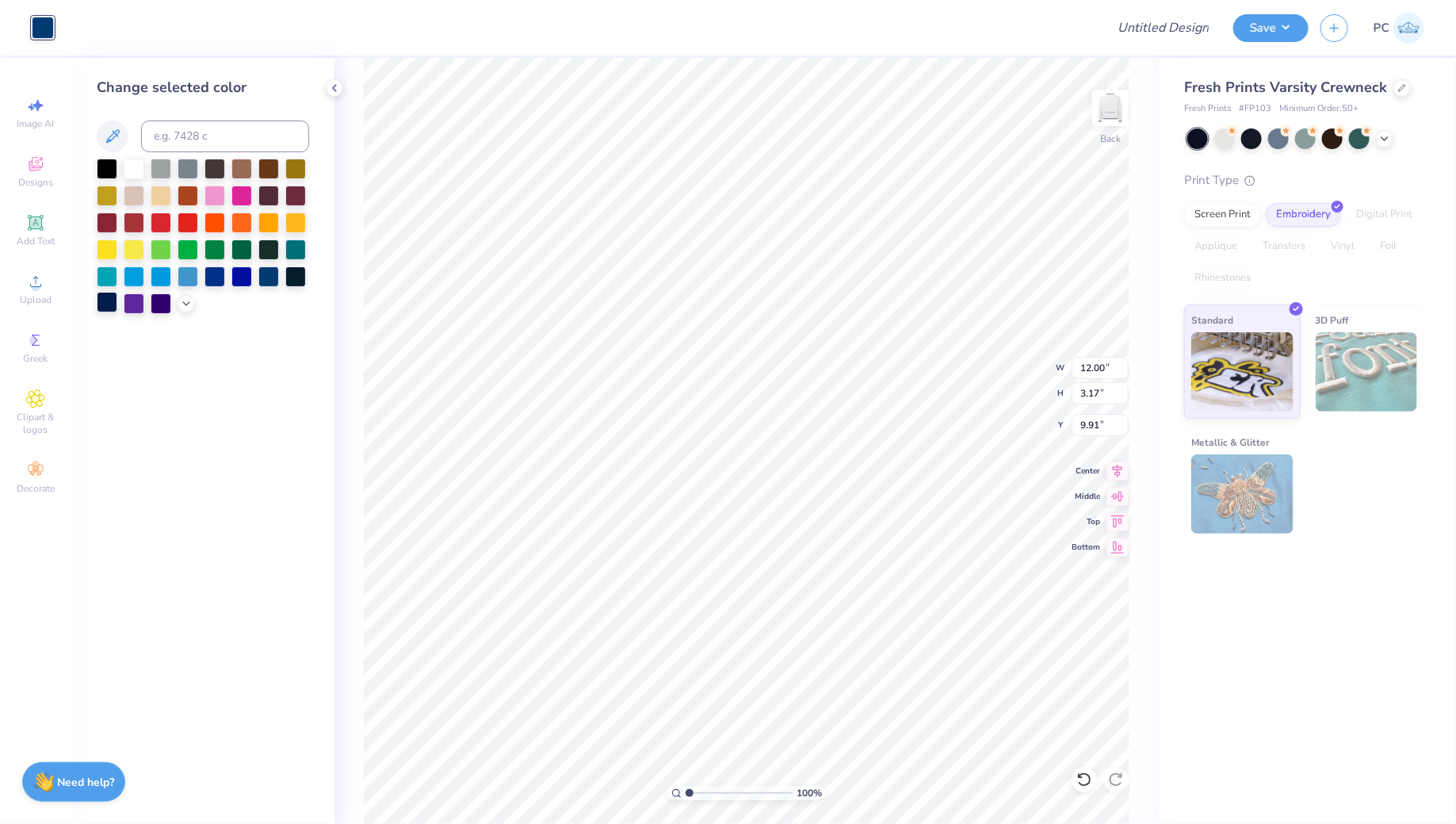
click at [110, 301] on div at bounding box center [106, 302] width 21 height 21
click at [261, 276] on div at bounding box center [268, 275] width 21 height 21
type input "3.00"
type input "10.55"
type input "2.79"
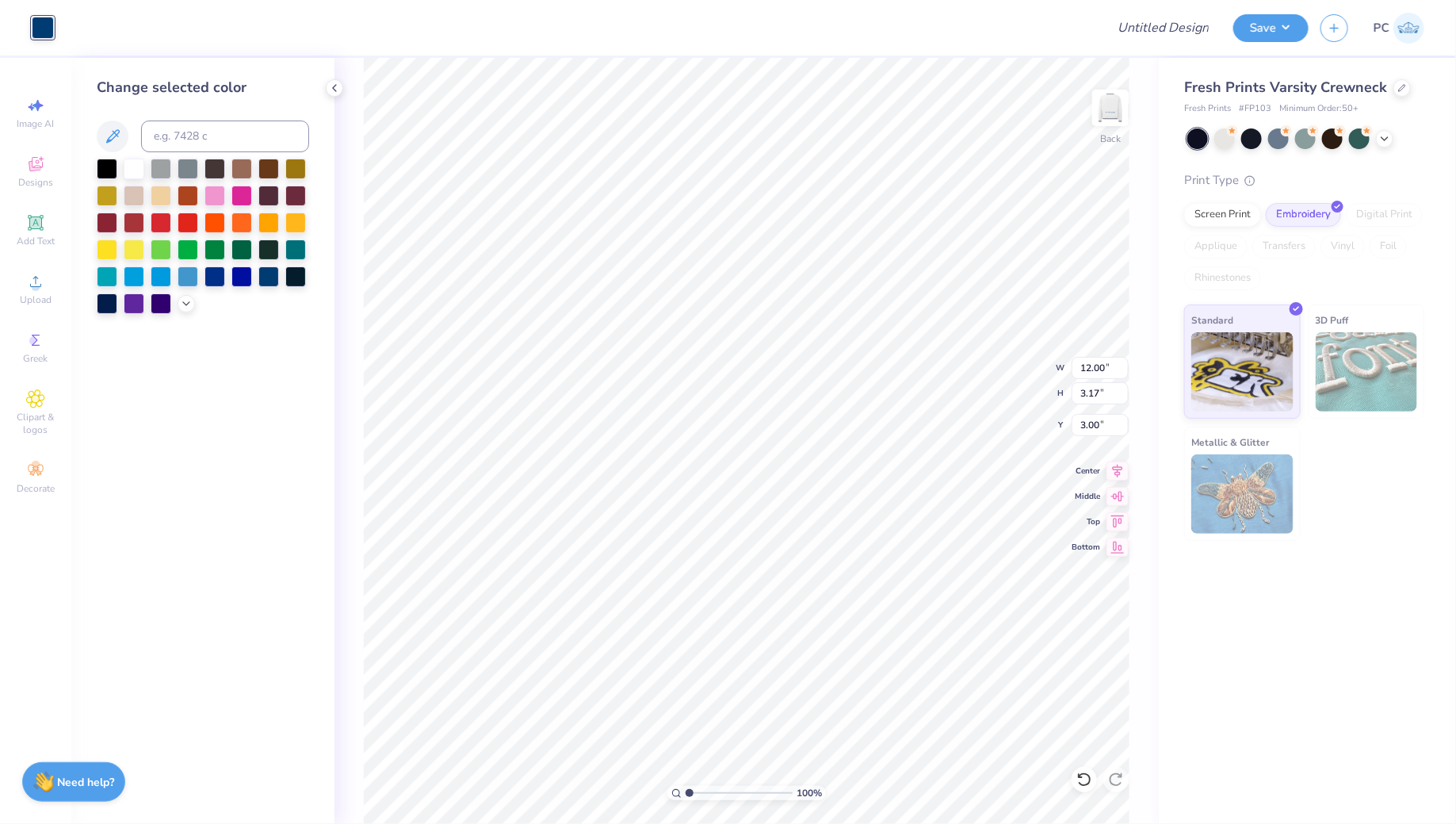
type input "3.38"
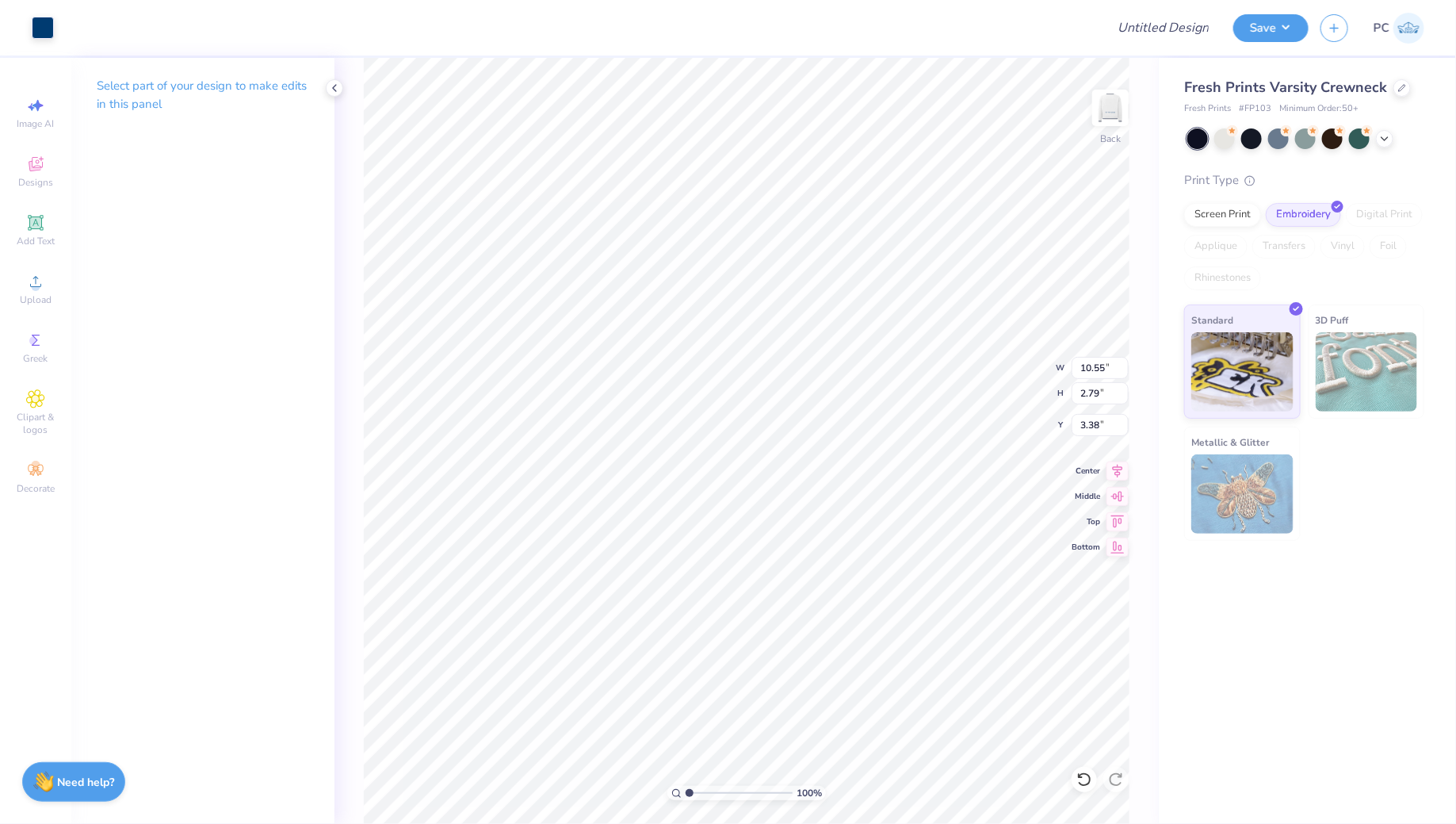
type input "3.28"
type input "3.27"
type input "3.24"
click at [1177, 30] on input "Design Title" at bounding box center [1144, 27] width 156 height 31
type input "Merch"
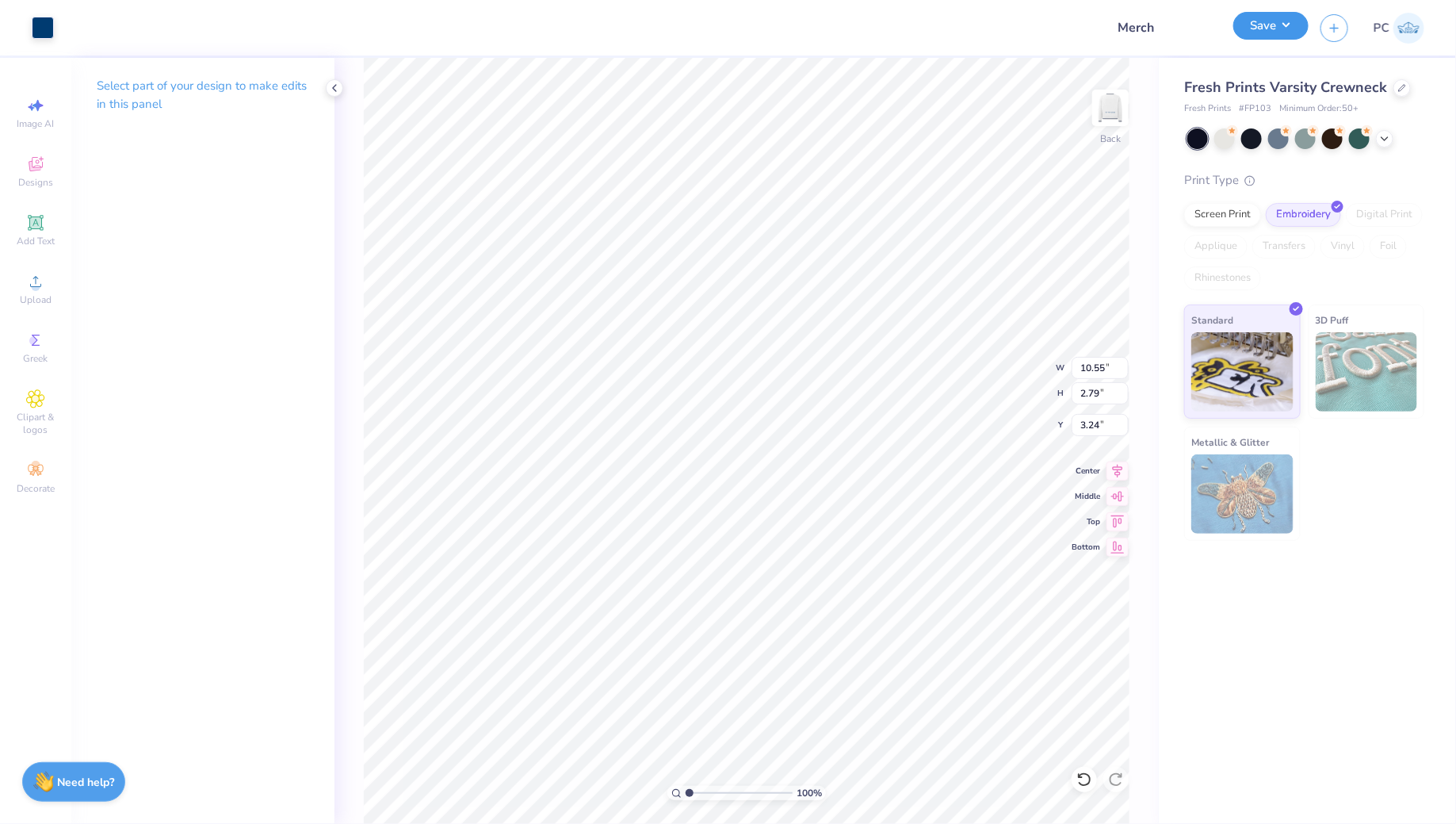
click at [1263, 21] on button "Save" at bounding box center [1271, 25] width 75 height 28
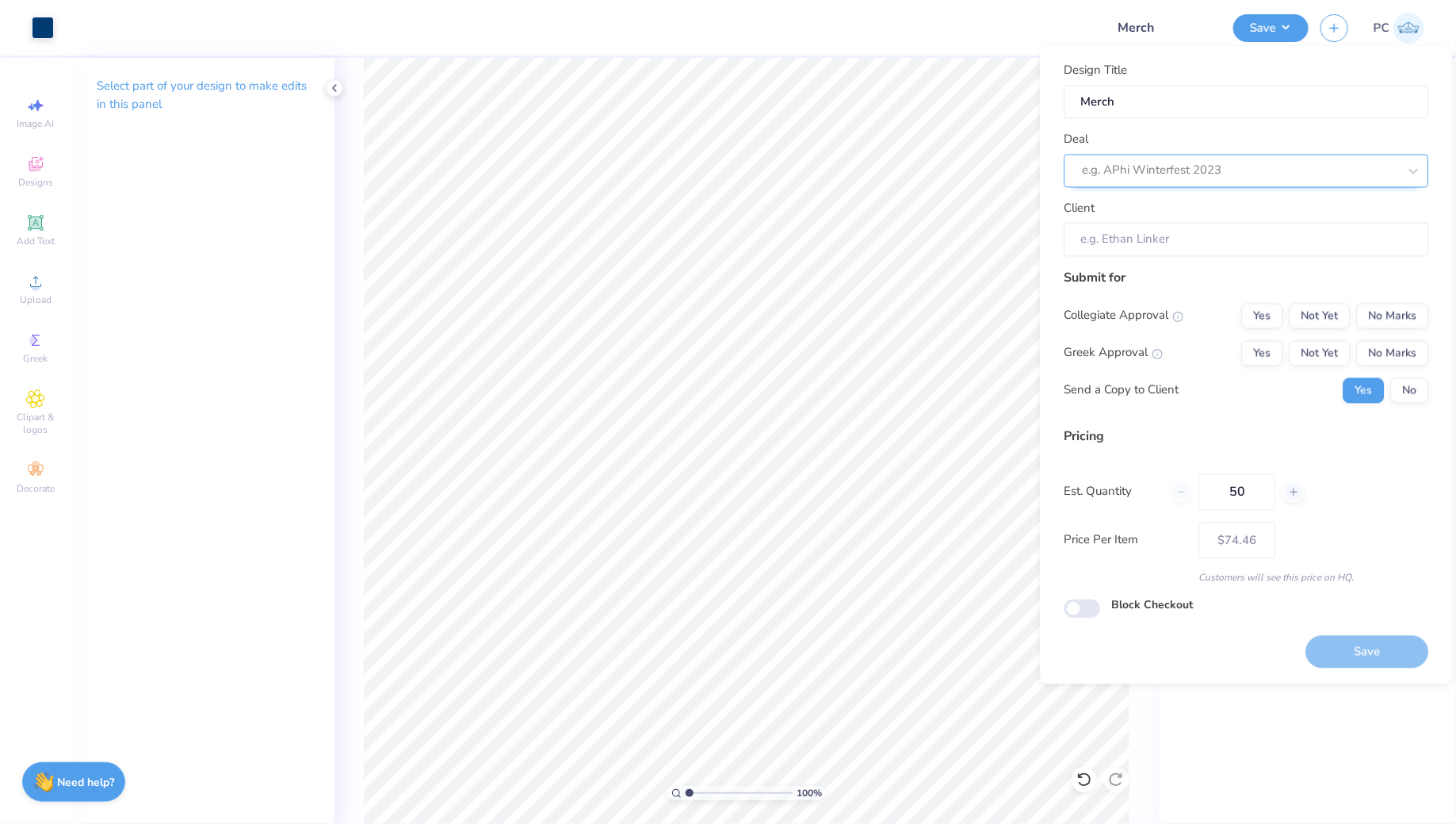
click at [1198, 163] on div at bounding box center [1240, 171] width 316 height 21
click at [1198, 163] on div at bounding box center [1223, 171] width 284 height 21
type input "Je"
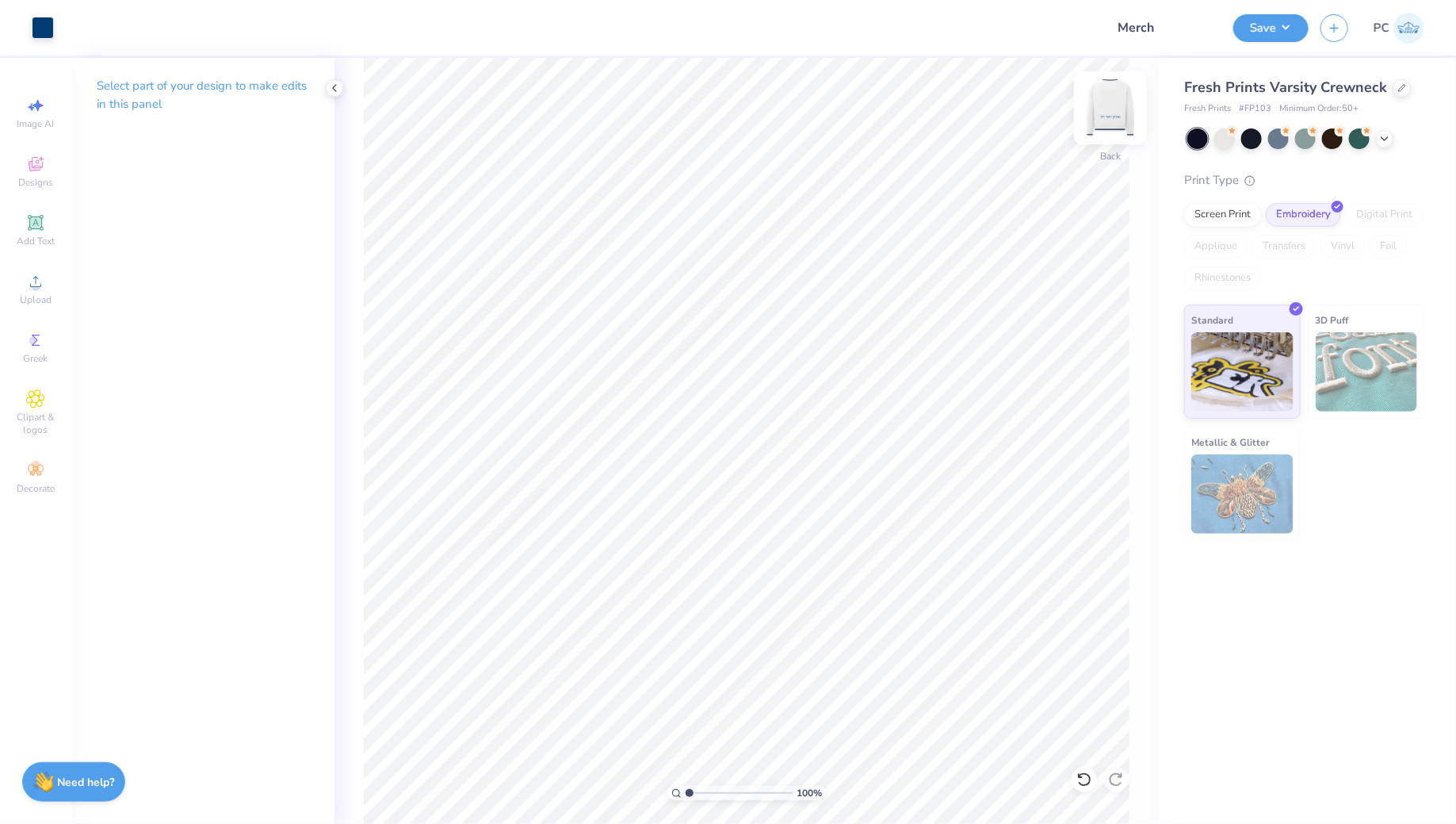
click at [1105, 108] on img at bounding box center [1110, 107] width 63 height 64
